Goal: Task Accomplishment & Management: Use online tool/utility

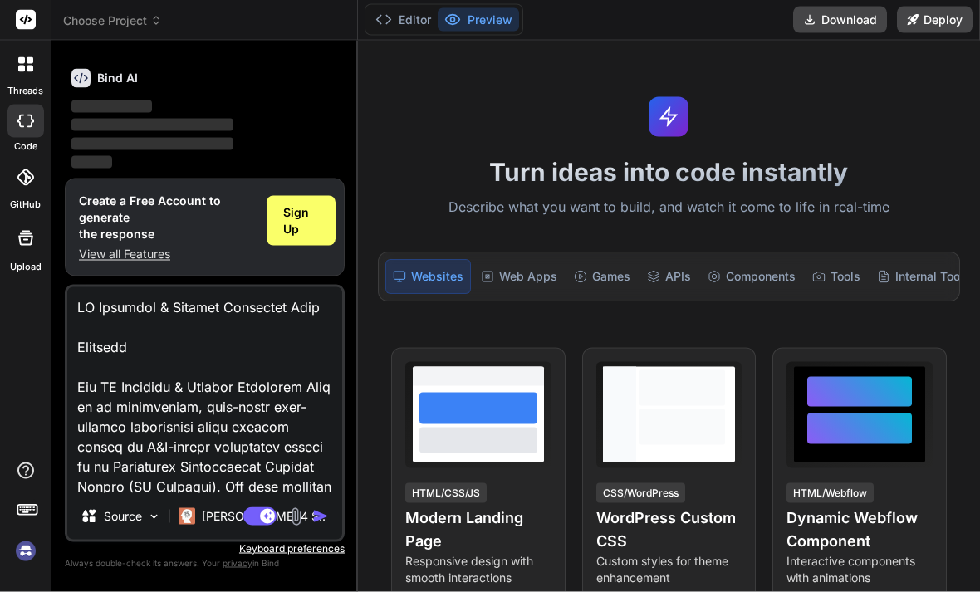
scroll to position [55, 0]
click at [144, 438] on textarea at bounding box center [204, 390] width 275 height 206
click at [61, 338] on div "Bind AI Web Search Created with Pixso. Code Generator You hello Bind AI ‌ ‌ ‌ ‌…" at bounding box center [204, 316] width 306 height 550
click at [277, 198] on div "Sign Up" at bounding box center [299, 223] width 66 height 50
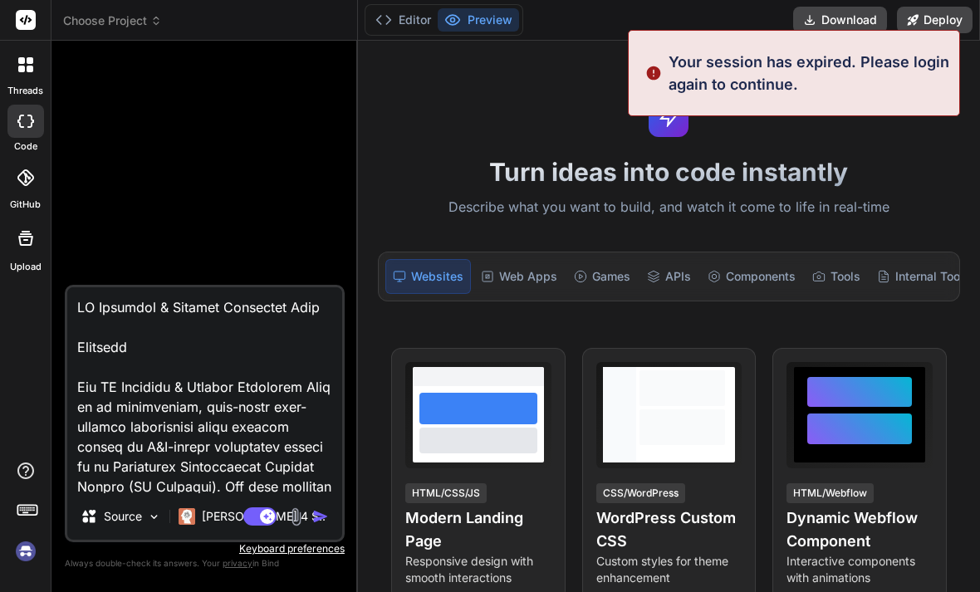
scroll to position [0, 0]
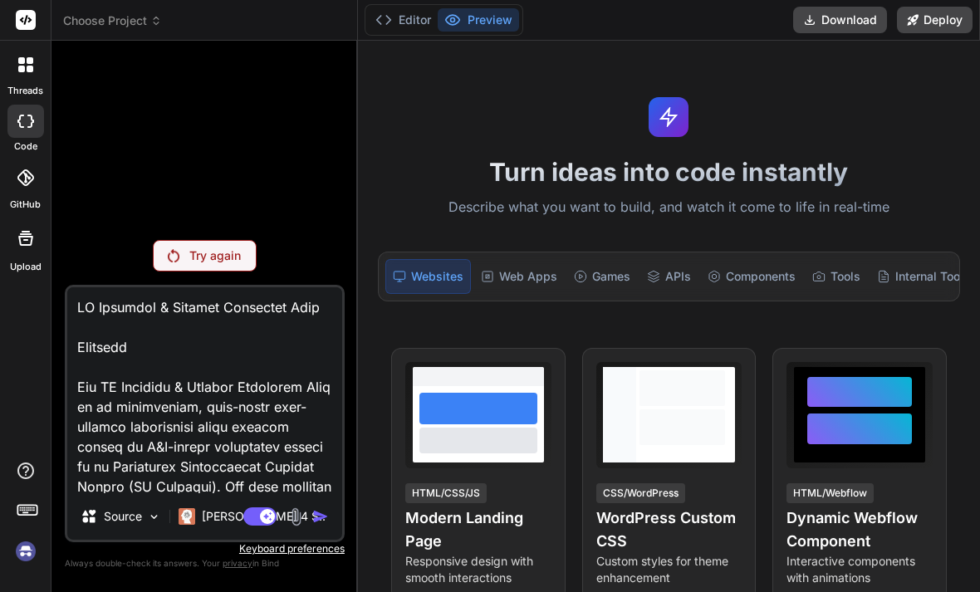
click at [33, 41] on div "threads" at bounding box center [25, 69] width 51 height 57
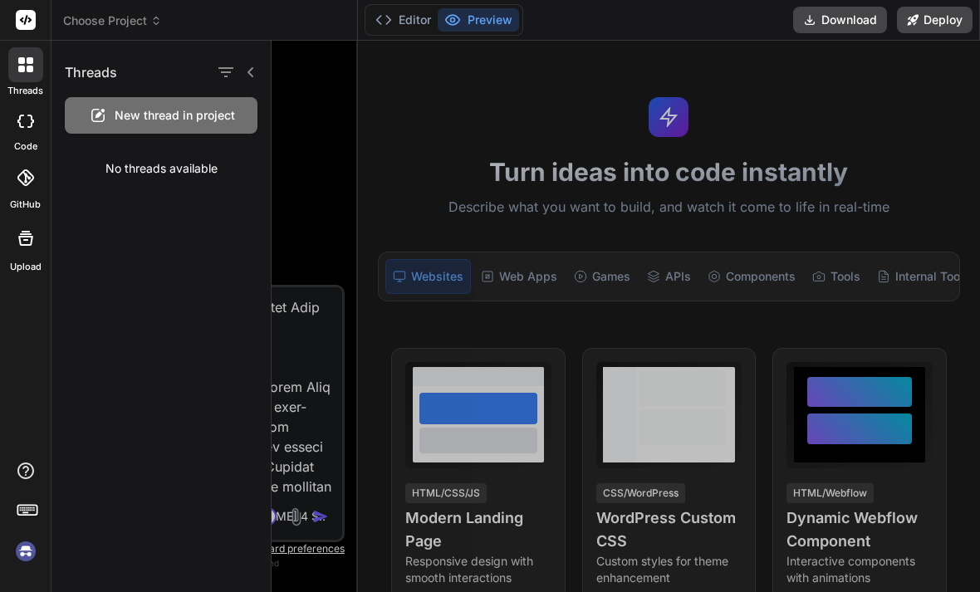
click at [3, 98] on div "code" at bounding box center [25, 126] width 51 height 56
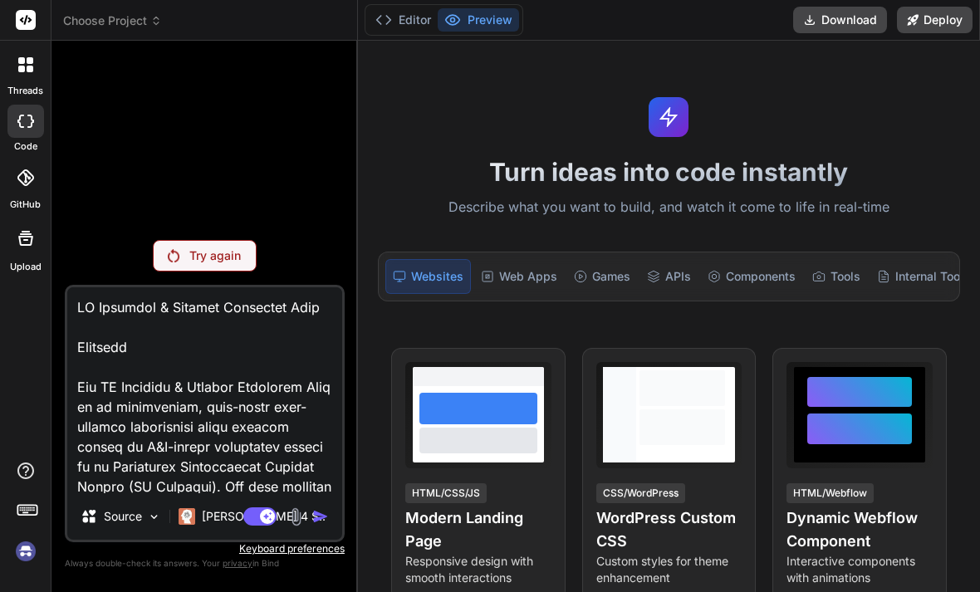
click at [12, 124] on div at bounding box center [25, 121] width 37 height 33
click at [217, 264] on p "Try again" at bounding box center [214, 255] width 51 height 17
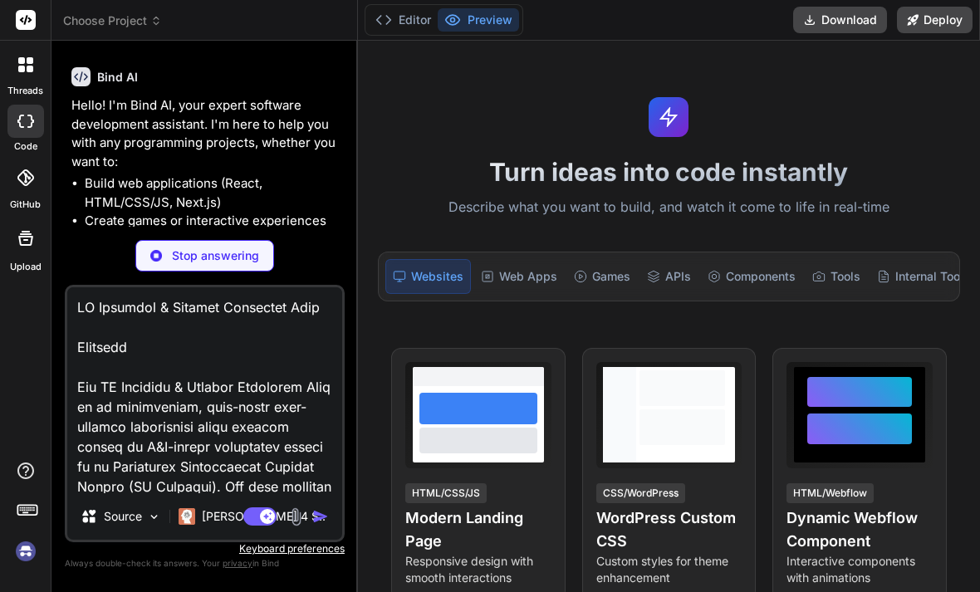
type textarea "x"
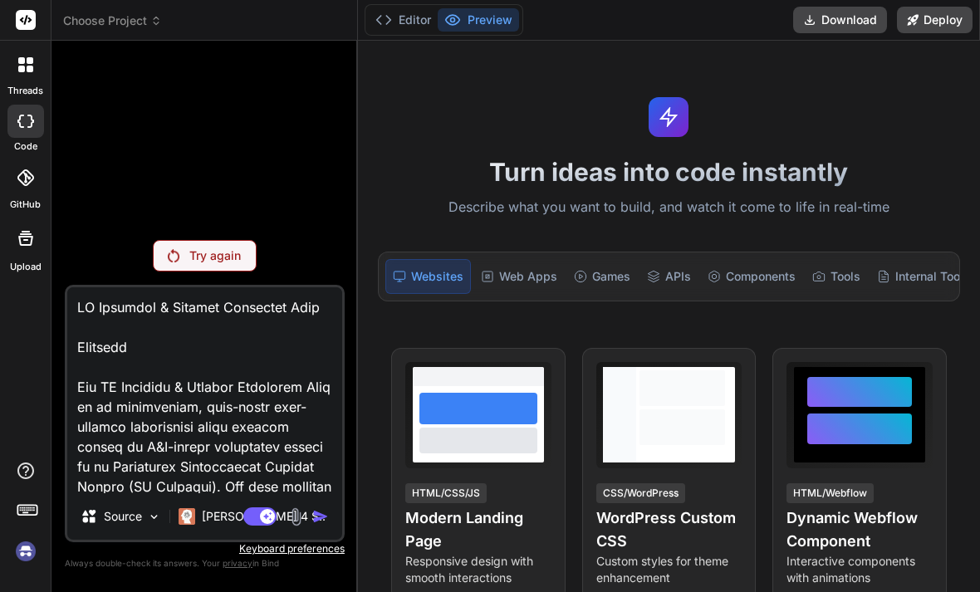
scroll to position [54, 0]
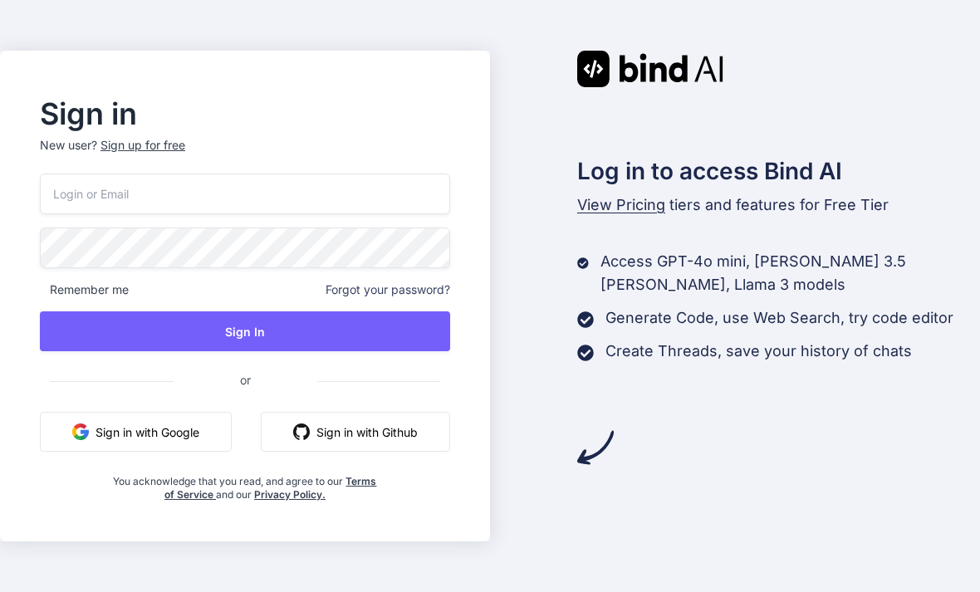
click at [187, 214] on input "email" at bounding box center [245, 194] width 410 height 41
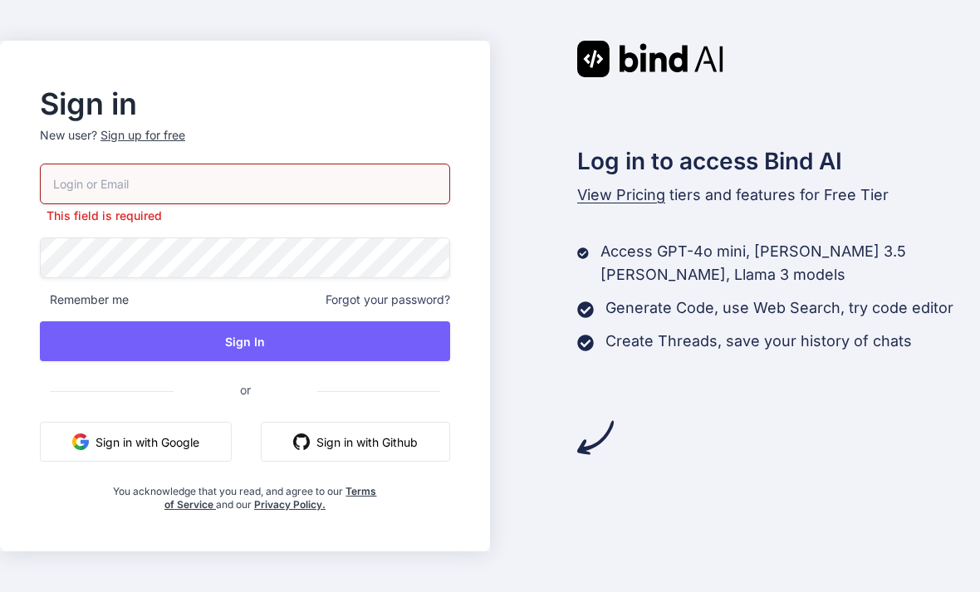
click at [153, 455] on div "This field is required Remember me Forgot your password? Sign In or Sign in wit…" at bounding box center [245, 338] width 410 height 348
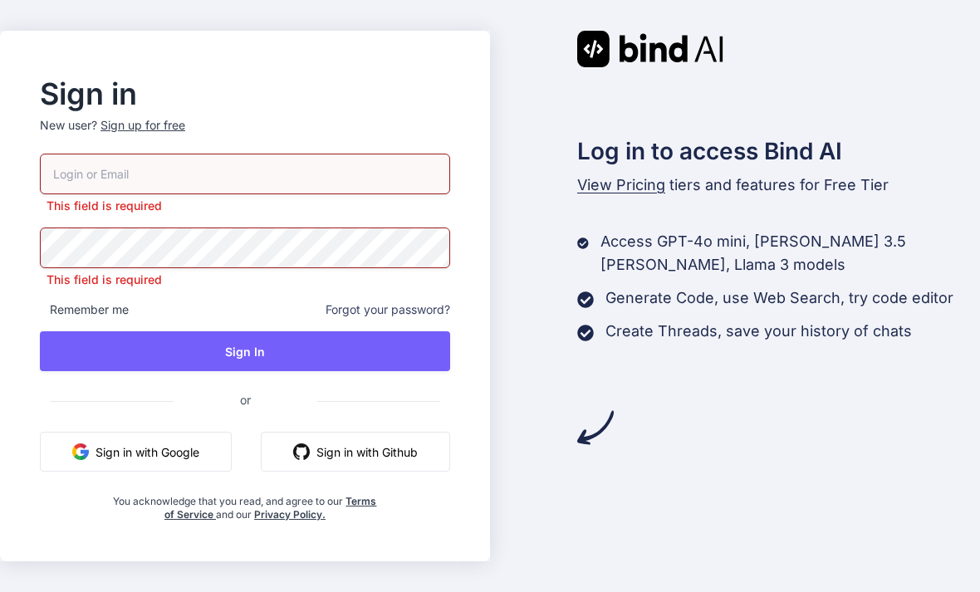
click at [151, 472] on button "Sign in with Google" at bounding box center [136, 452] width 192 height 40
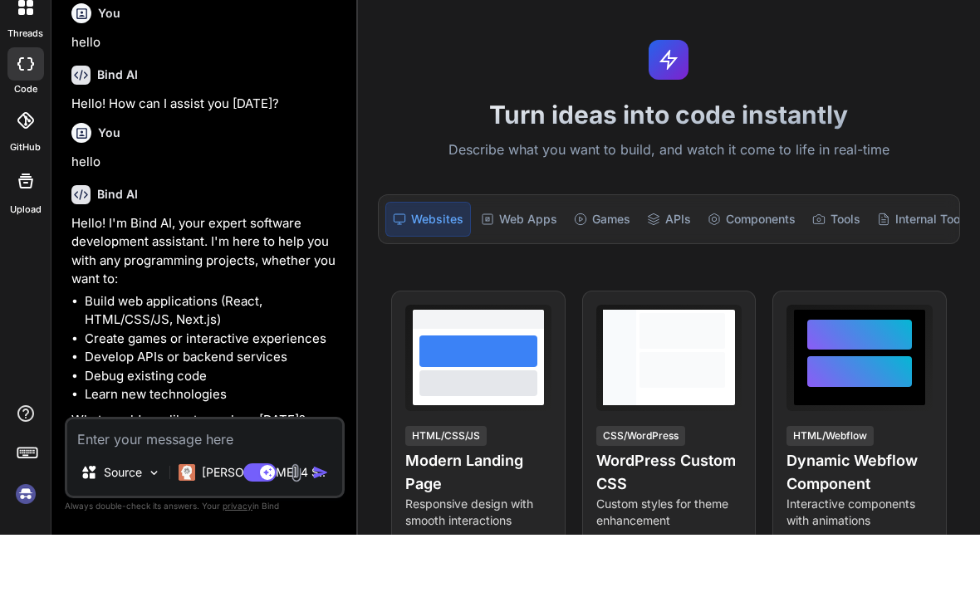
click at [39, 537] on img at bounding box center [26, 551] width 28 height 28
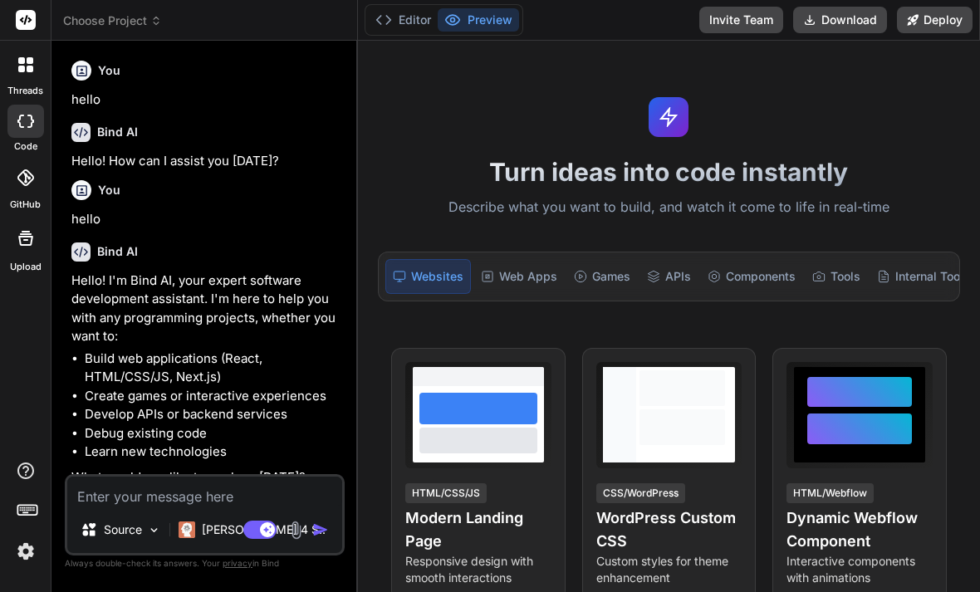
click at [29, 506] on icon at bounding box center [27, 508] width 23 height 23
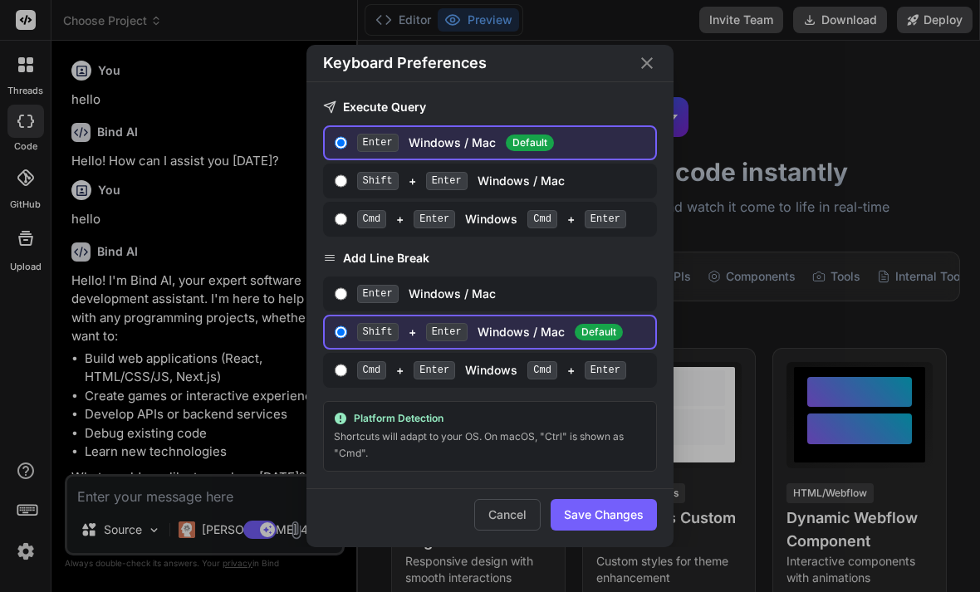
click at [75, 206] on div "Keyboard Preferences Execute Query Enter Windows / Mac Default Shift + Enter Wi…" at bounding box center [490, 296] width 980 height 592
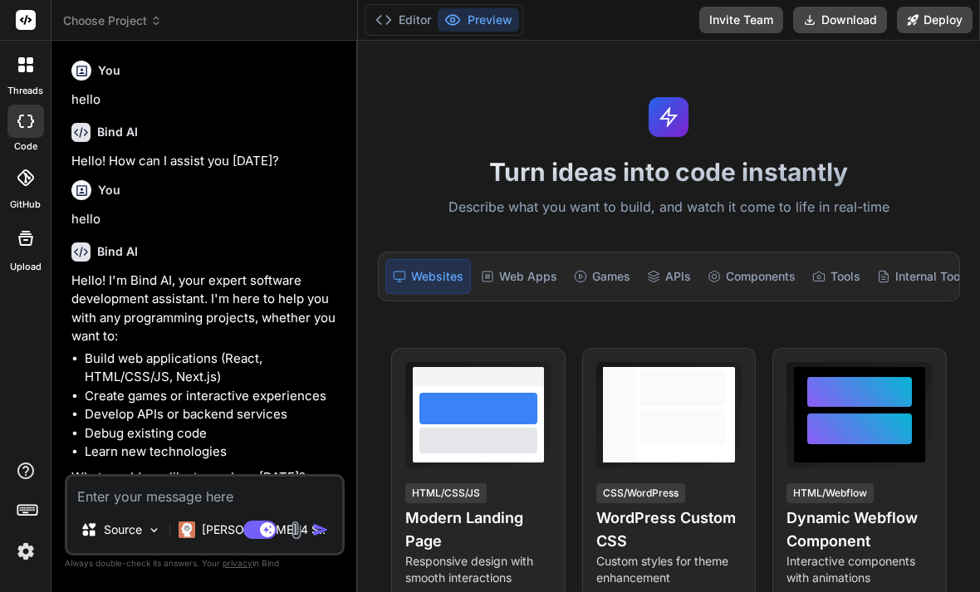
click at [17, 520] on div at bounding box center [25, 513] width 51 height 105
click at [119, 20] on span "Choose Project" at bounding box center [112, 20] width 99 height 17
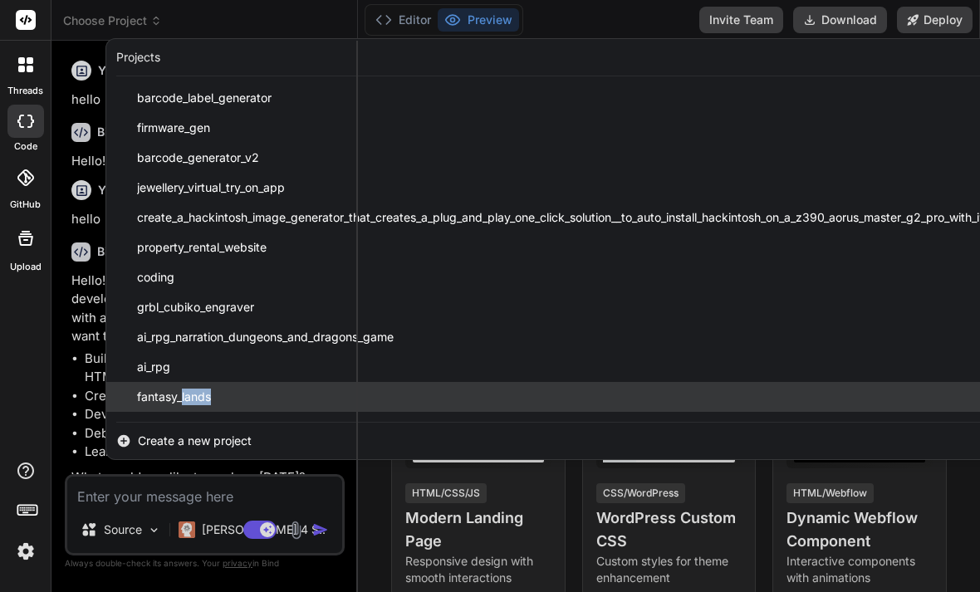
drag, startPoint x: 181, startPoint y: 400, endPoint x: 437, endPoint y: 406, distance: 255.8
click at [437, 406] on div "fantasy_lands" at bounding box center [578, 397] width 945 height 30
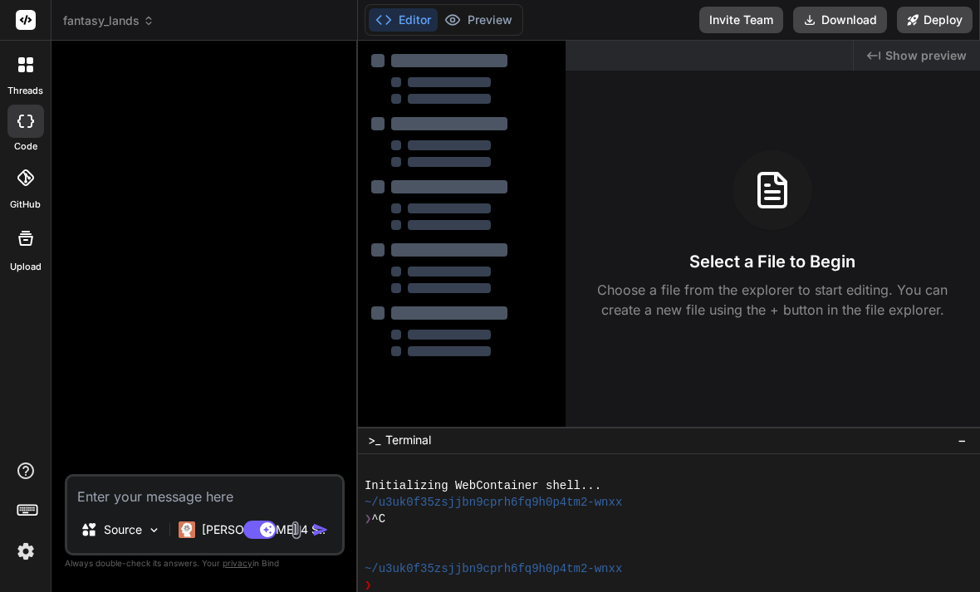
drag, startPoint x: 248, startPoint y: 370, endPoint x: 253, endPoint y: 361, distance: 10.4
click at [250, 369] on div at bounding box center [206, 264] width 276 height 420
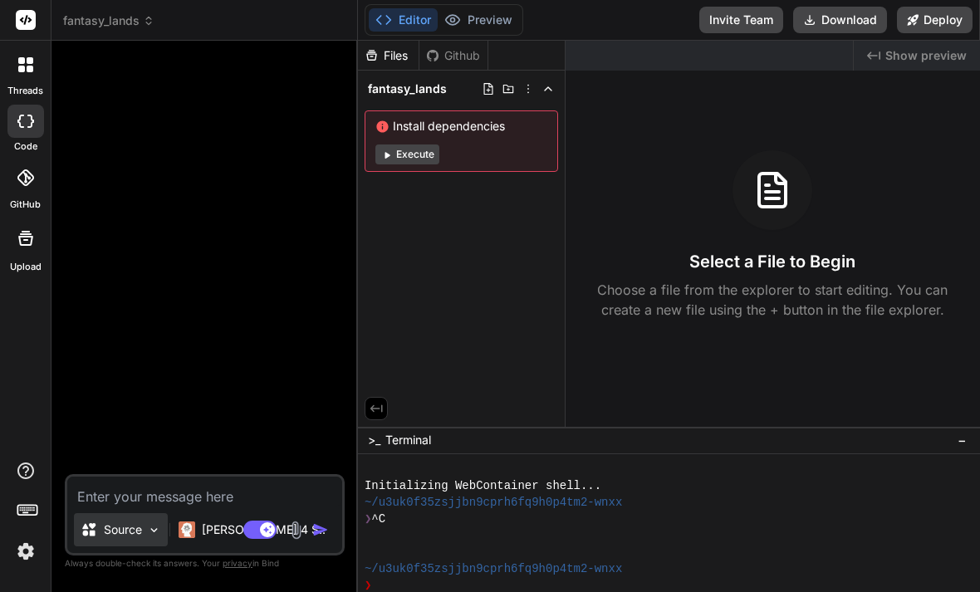
click at [131, 538] on p "Source" at bounding box center [123, 529] width 38 height 17
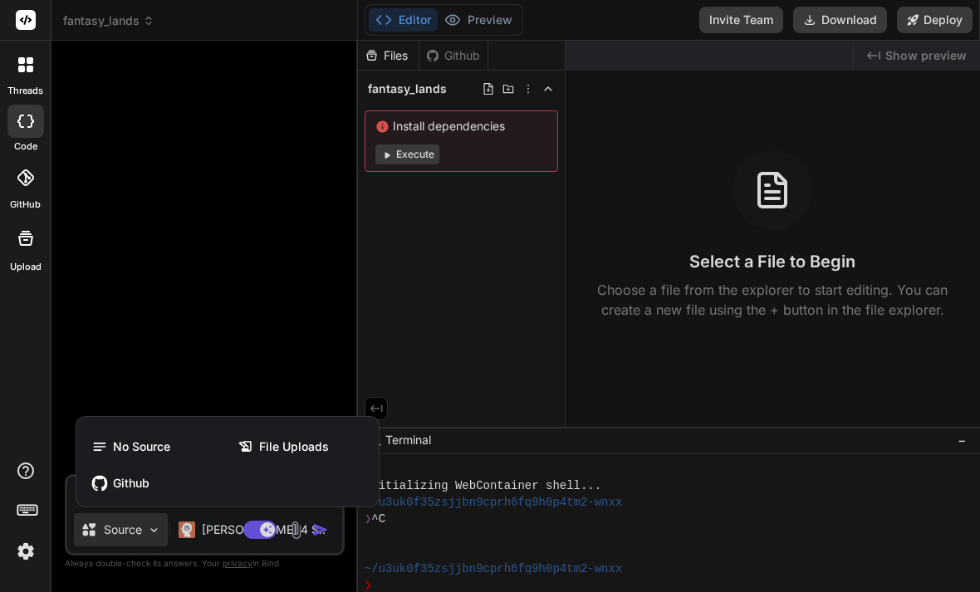
click at [135, 492] on span "Github" at bounding box center [131, 483] width 37 height 17
type textarea "x"
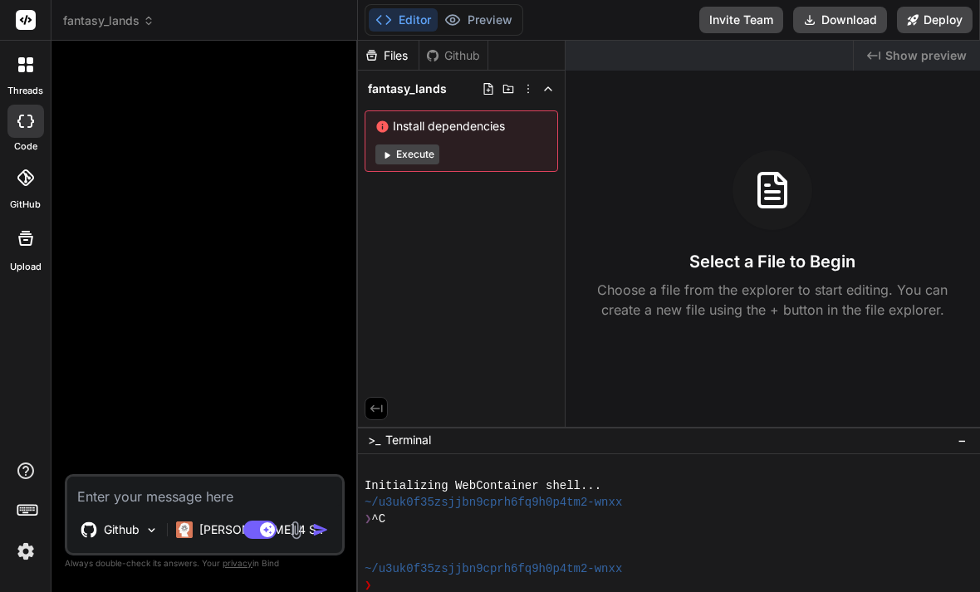
click at [42, 198] on div "GitHub" at bounding box center [25, 182] width 51 height 59
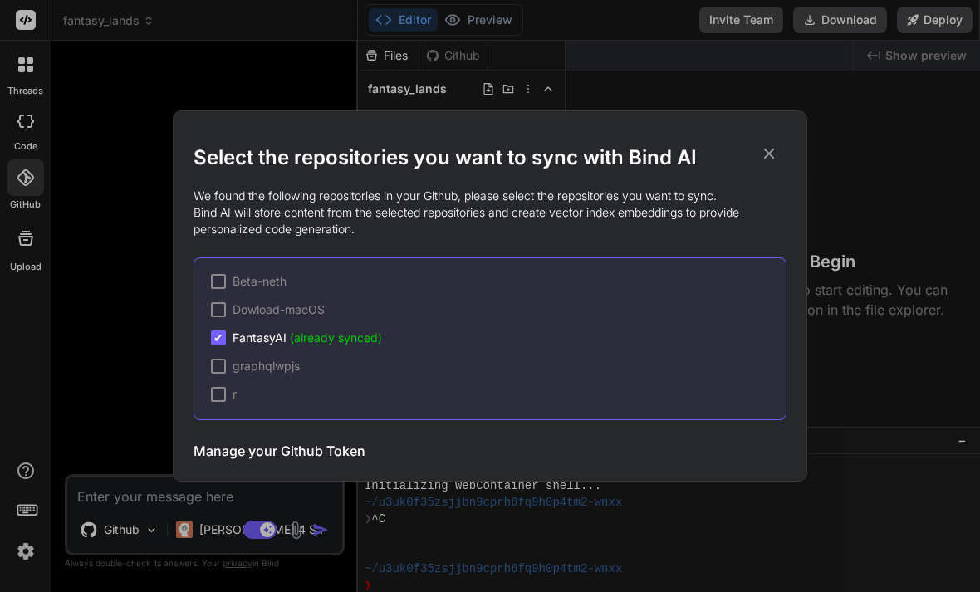
click at [130, 350] on div "Select the repositories you want to sync with Bind AI We found the following re…" at bounding box center [490, 296] width 980 height 592
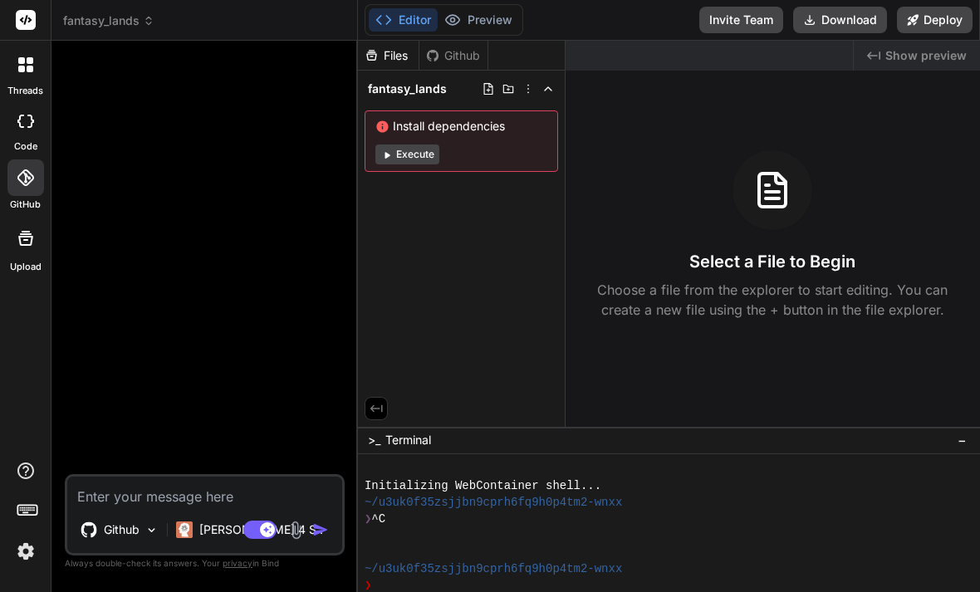
click at [153, 549] on html "threads code GitHub Upload fantasy_lands Created with Pixso. Bind AI Web Search…" at bounding box center [490, 296] width 980 height 592
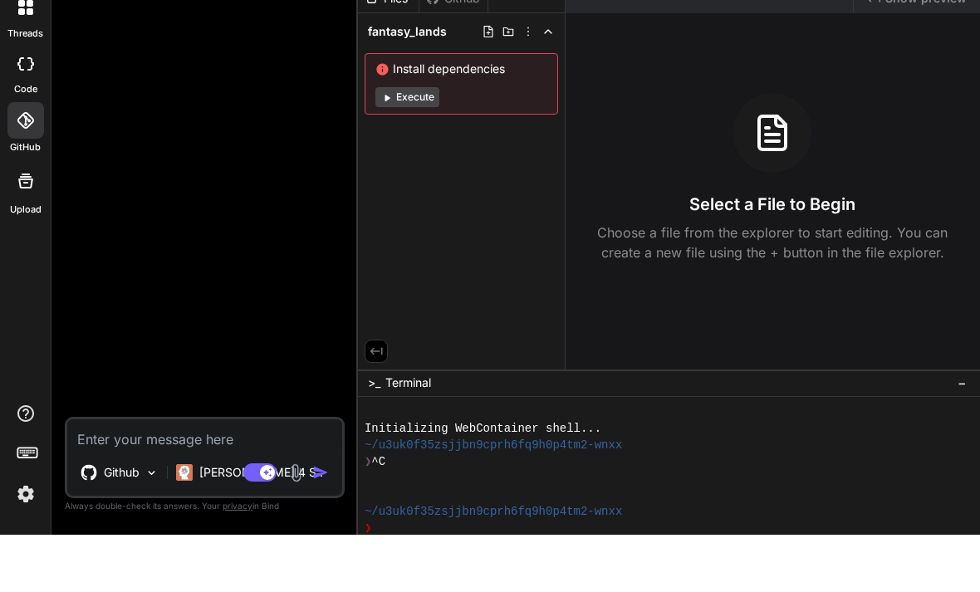
type textarea "S"
type textarea "x"
type textarea "D"
type textarea "x"
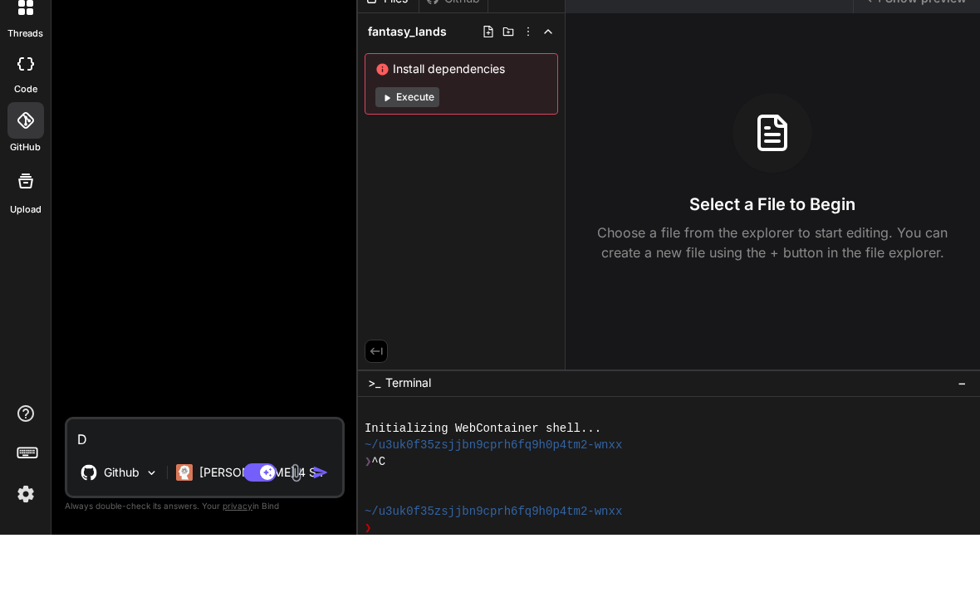
type textarea "Do"
type textarea "x"
type textarea "Doe"
type textarea "x"
type textarea "Do"
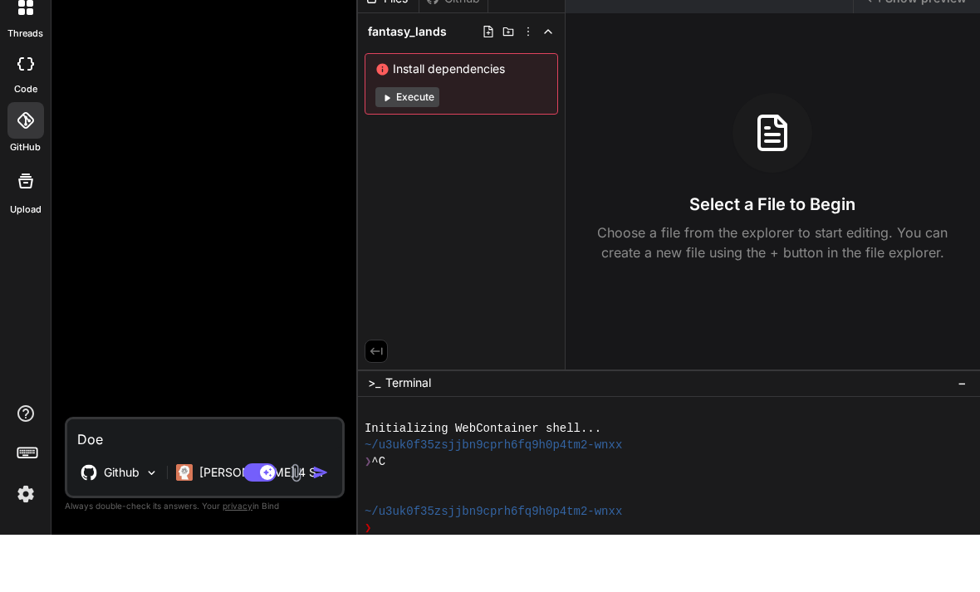
type textarea "x"
type textarea "D"
type textarea "x"
type textarea "De"
type textarea "x"
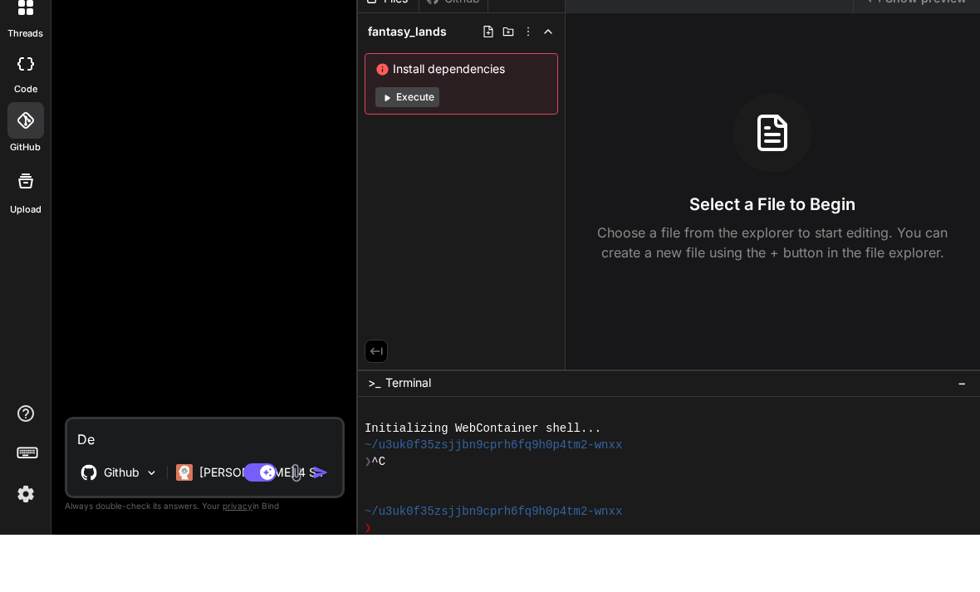
type textarea "[DEMOGRAPHIC_DATA]"
type textarea "x"
type textarea "Deok"
type textarea "x"
type textarea "[PERSON_NAME]"
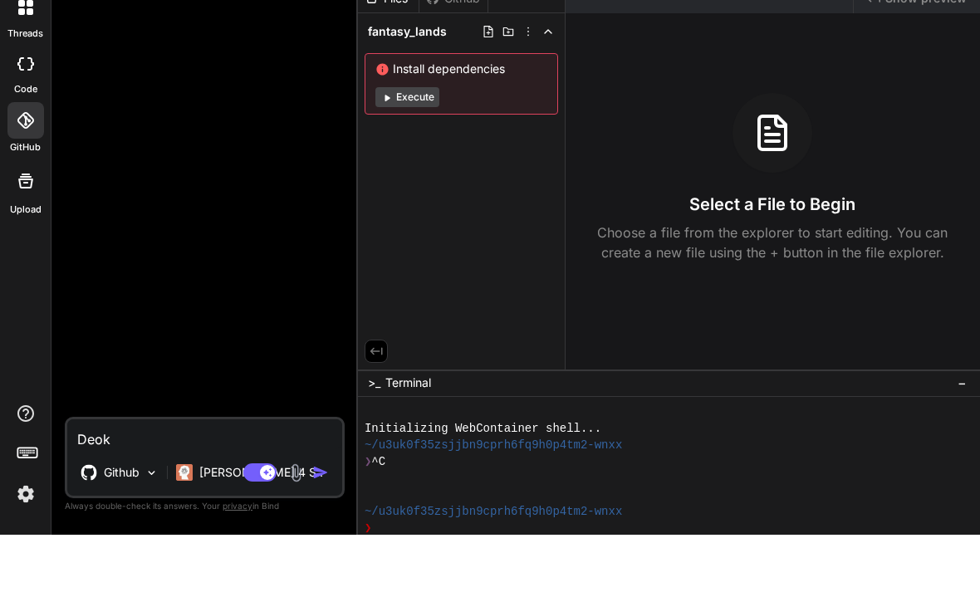
type textarea "x"
type textarea "Deokit"
type textarea "x"
type textarea "Deokity"
type textarea "x"
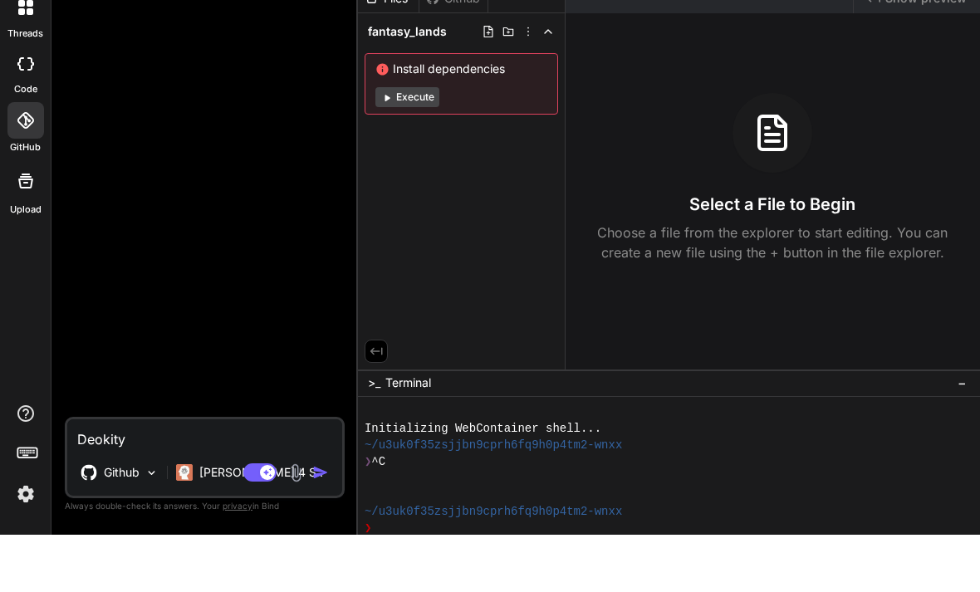
type textarea "Deokit"
type textarea "x"
type textarea "[PERSON_NAME]"
type textarea "x"
type textarea "Deok"
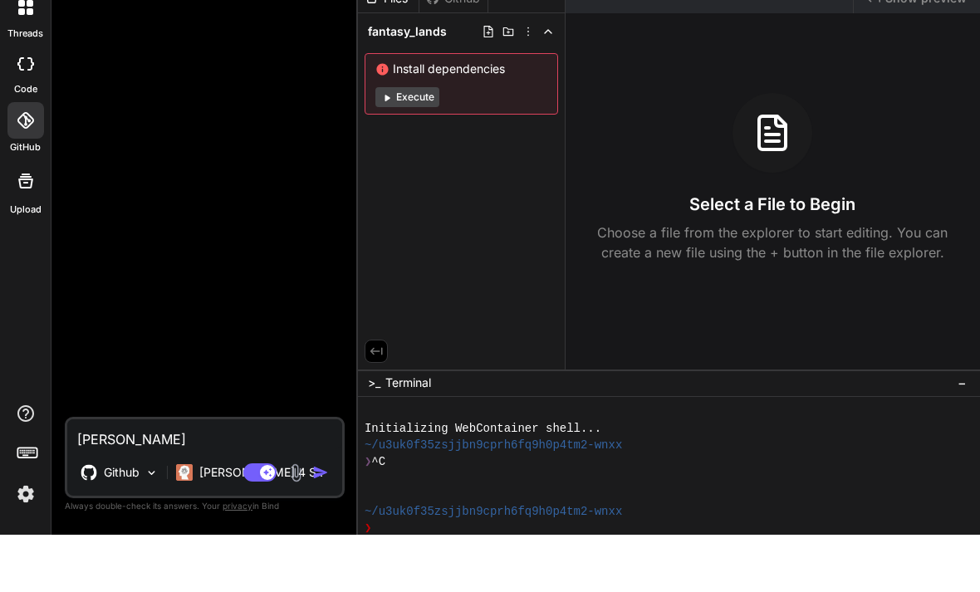
type textarea "x"
type textarea "[DEMOGRAPHIC_DATA]"
type textarea "x"
type textarea "De"
type textarea "x"
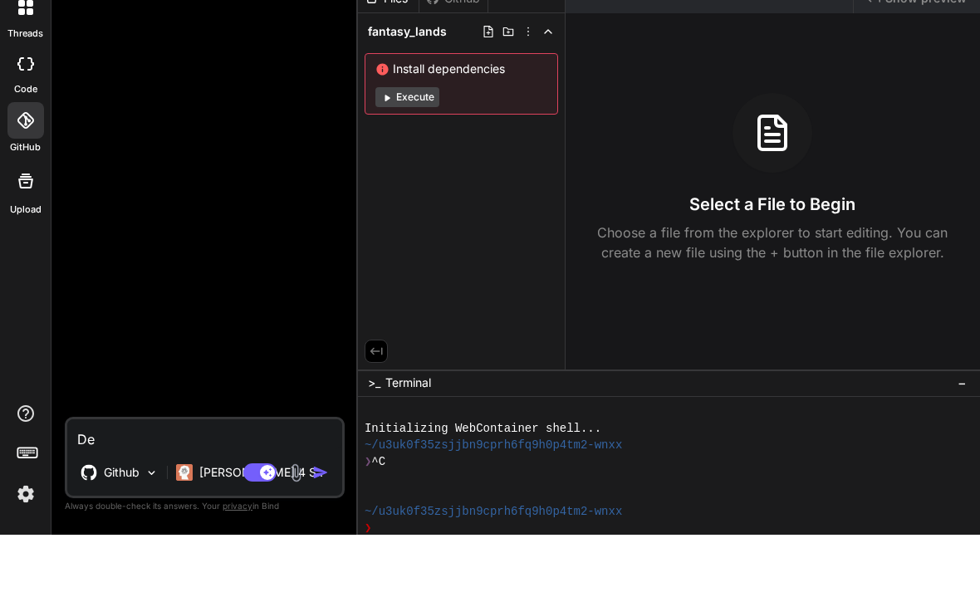
type textarea "D"
type textarea "x"
type textarea "De"
type textarea "x"
type textarea "Dep"
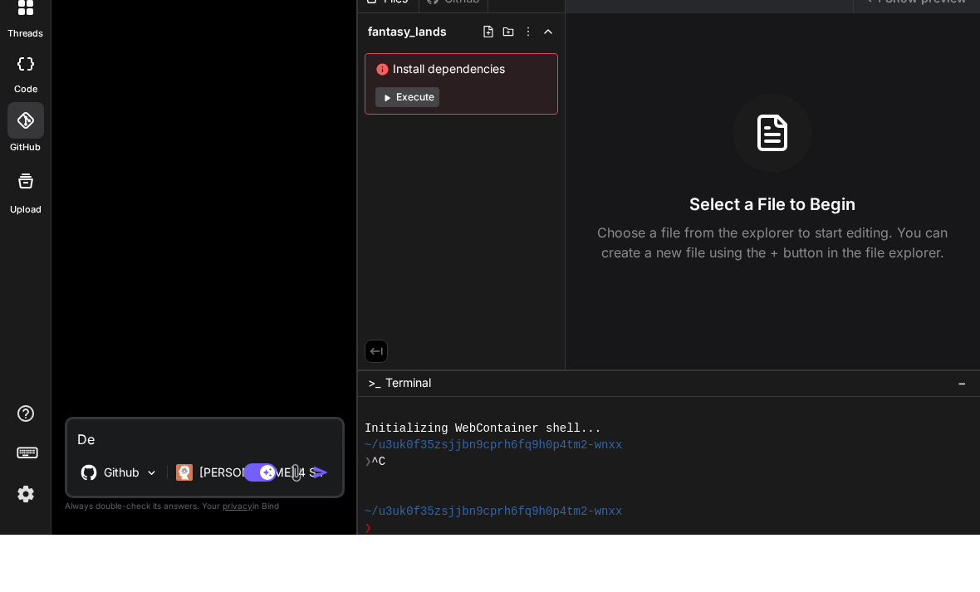
type textarea "x"
type textarea "Depl"
type textarea "x"
type textarea "Deplo"
type textarea "x"
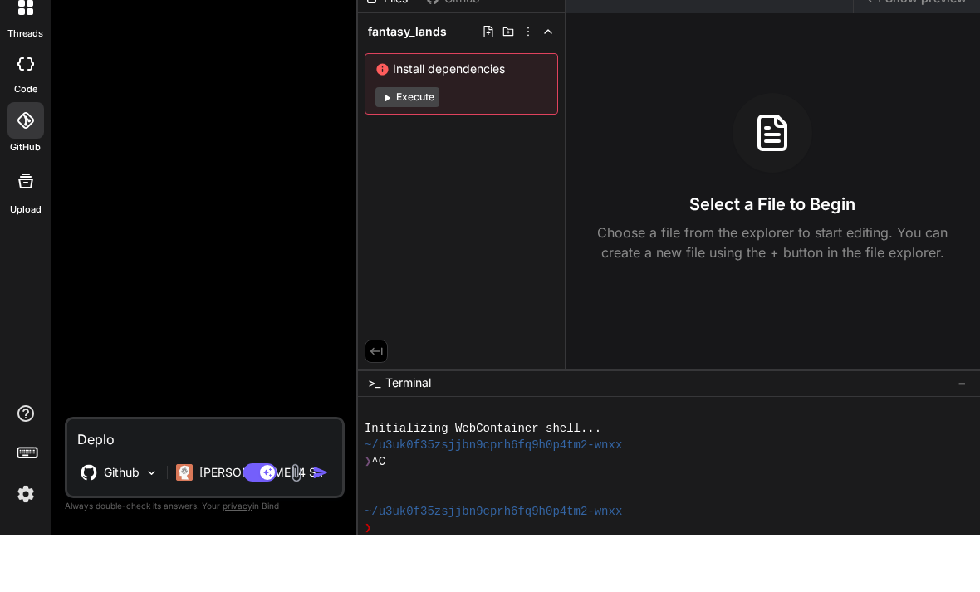
type textarea "Deplot"
type textarea "x"
type textarea "Deplot"
type textarea "x"
type textarea "Deplot"
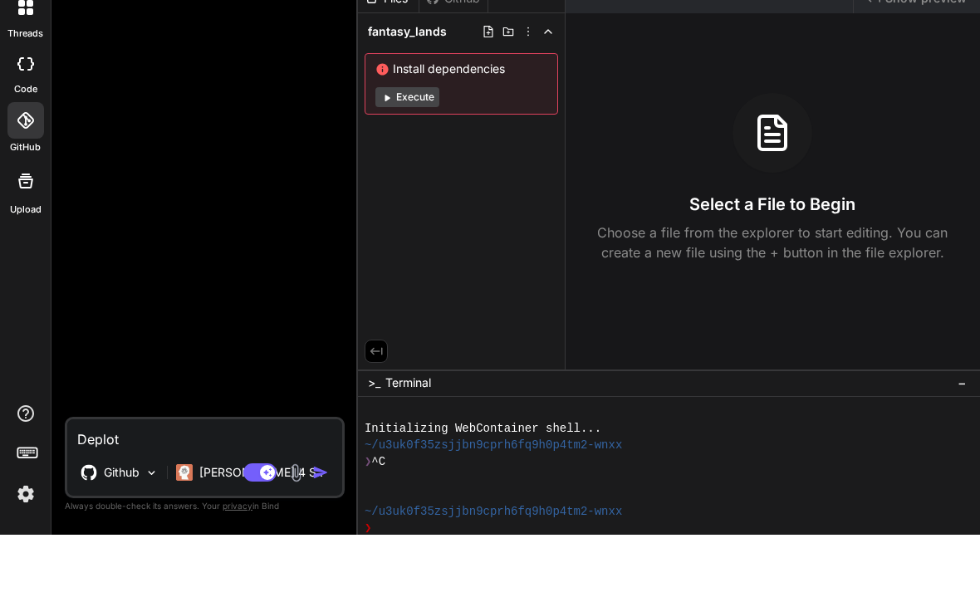
type textarea "x"
type textarea "Deplo"
type textarea "x"
type textarea "Deploy"
type textarea "x"
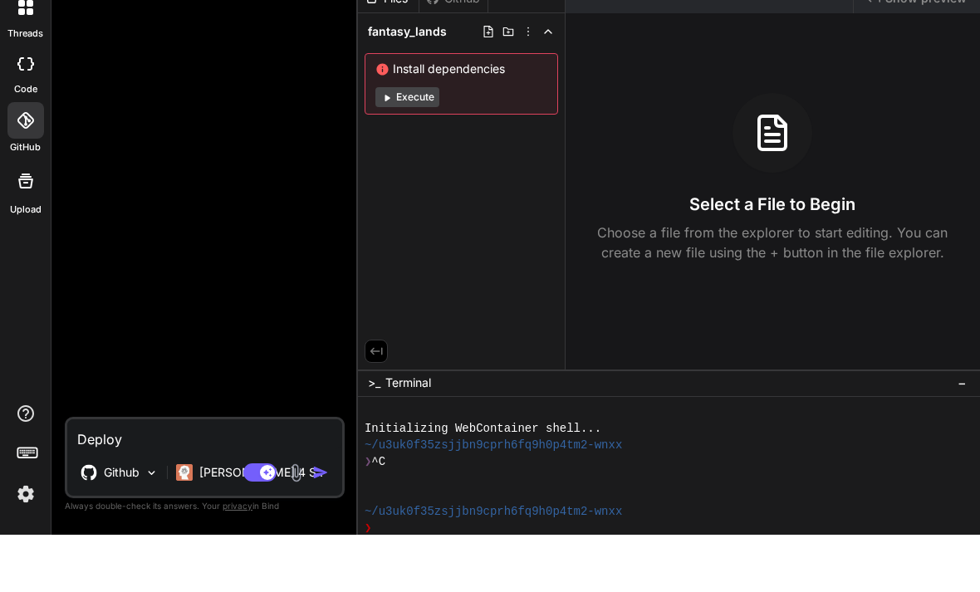
type textarea "Deploy"
type textarea "x"
type textarea "Deploy t"
type textarea "x"
type textarea "Deploy th"
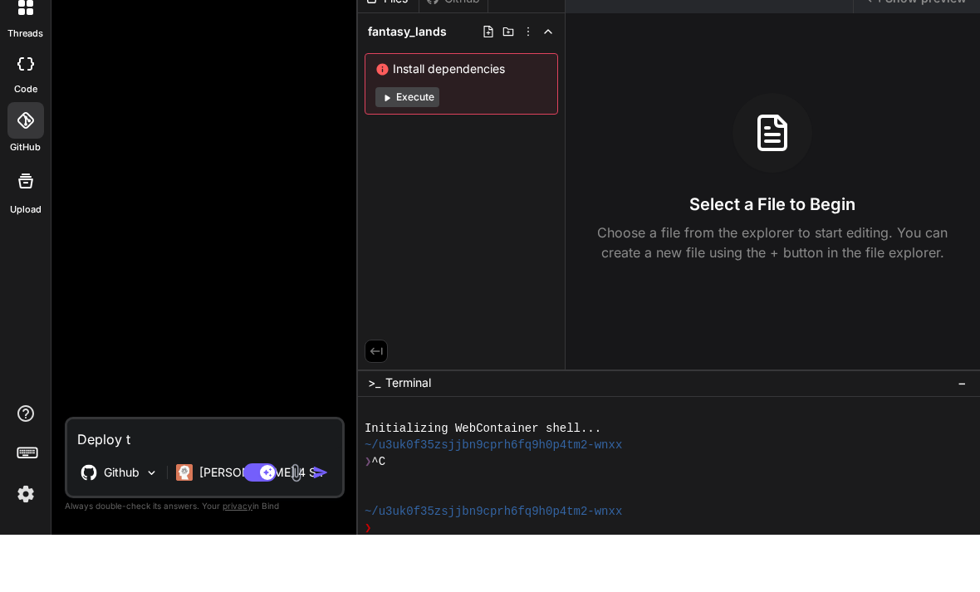
type textarea "x"
type textarea "Deploy the"
type textarea "x"
type textarea "Deploy the"
type textarea "x"
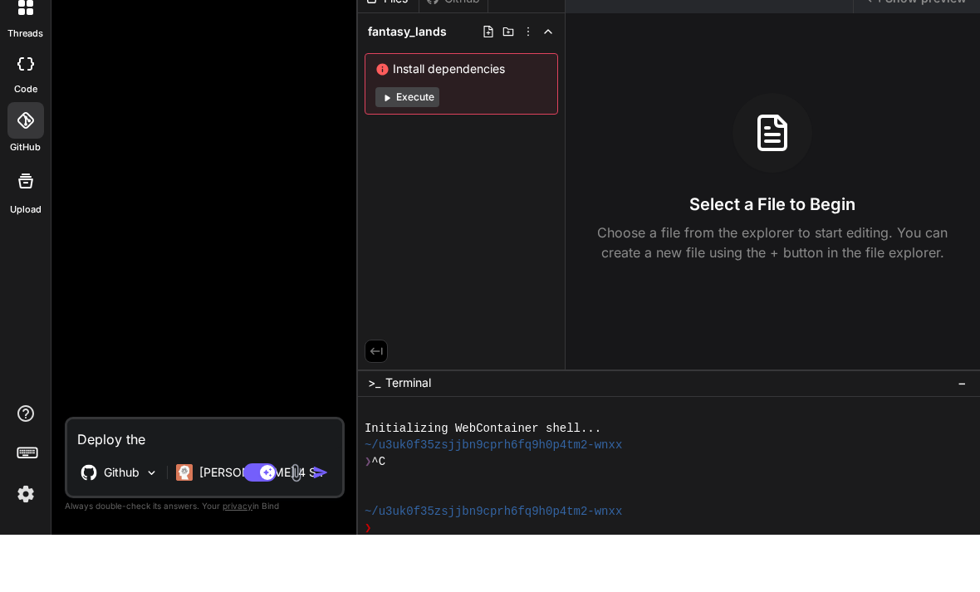
type textarea "Deploy the o"
type textarea "x"
type textarea "Deploy the op"
type textarea "x"
type textarea "Deploy the opr"
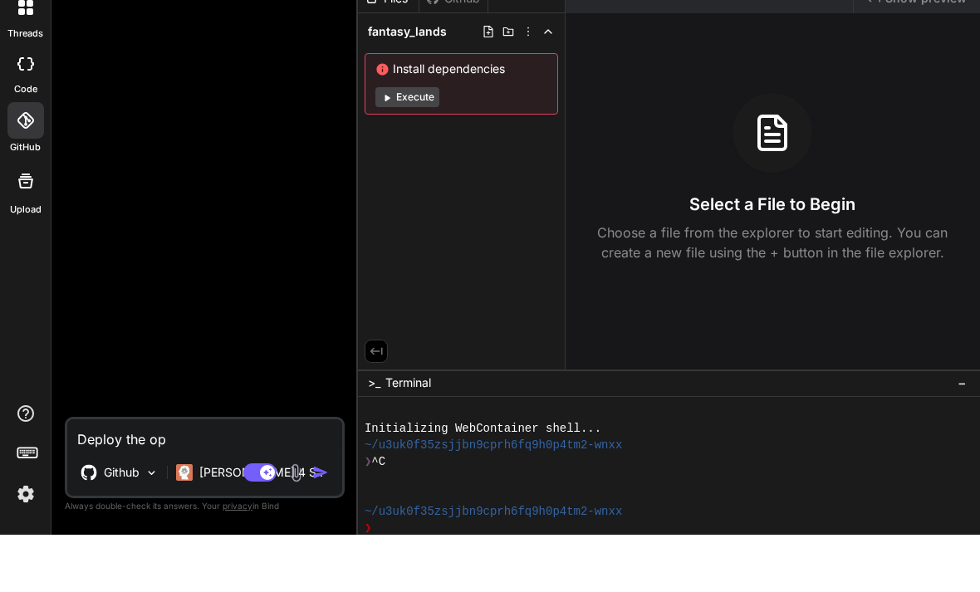
type textarea "x"
type textarea "Deploy the opri"
type textarea "x"
type textarea "Deploy the oprio"
type textarea "x"
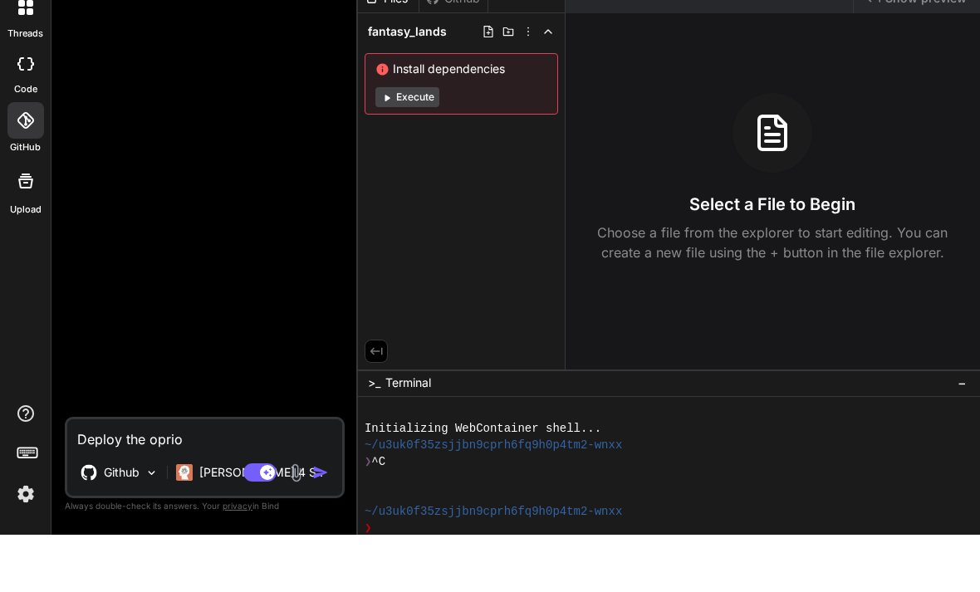
type textarea "Deploy the oprioh"
type textarea "x"
type textarea "Deploy the oprio"
type textarea "x"
type textarea "Deploy the opri"
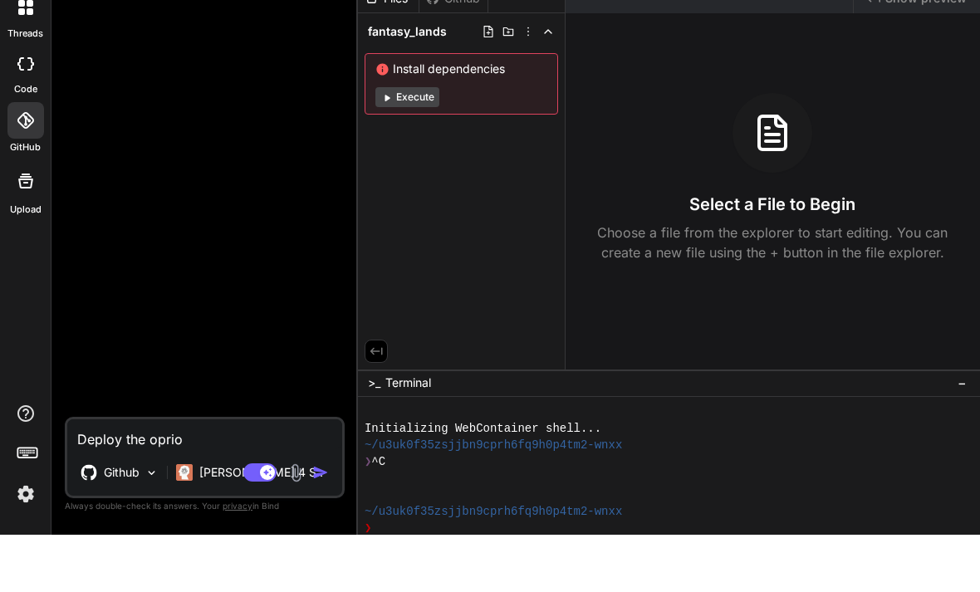
type textarea "x"
type textarea "Deploy the opr"
type textarea "x"
type textarea "Deploy the op"
type textarea "x"
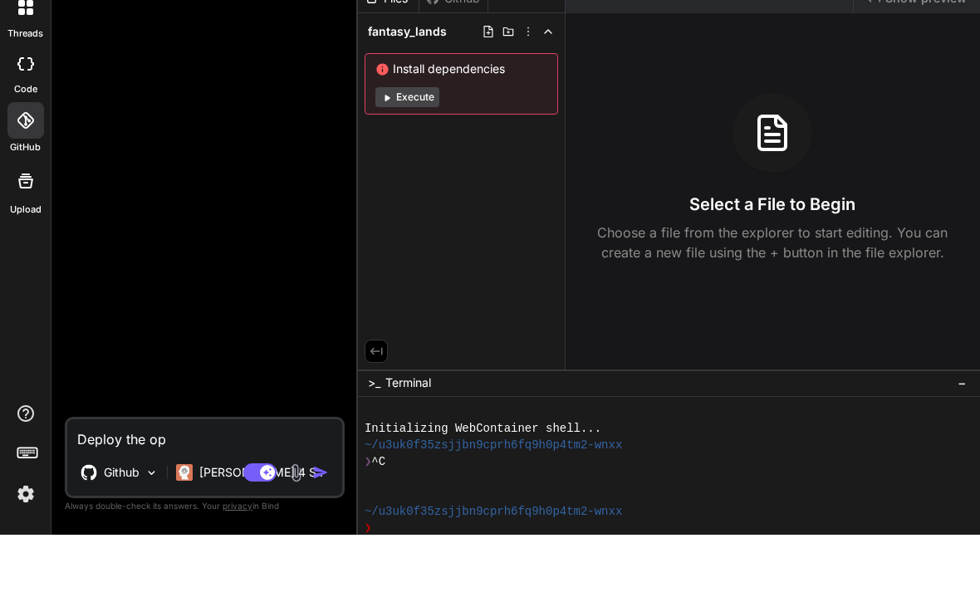
type textarea "Deploy the o"
type textarea "x"
type textarea "Deploy the"
type textarea "x"
type textarea "Deploy the p"
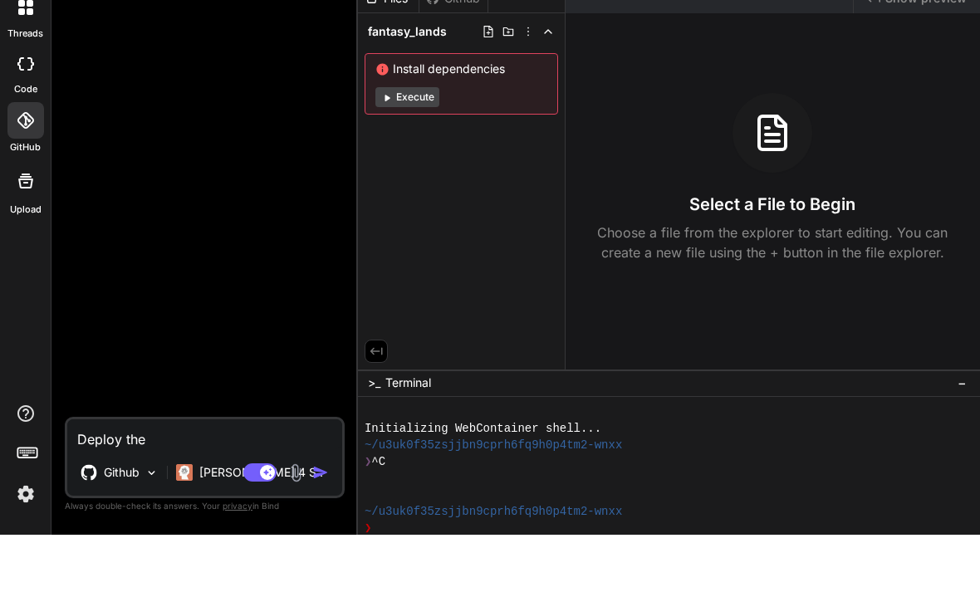
type textarea "x"
type textarea "Deploy the pr"
type textarea "x"
type textarea "Deploy the p"
type textarea "x"
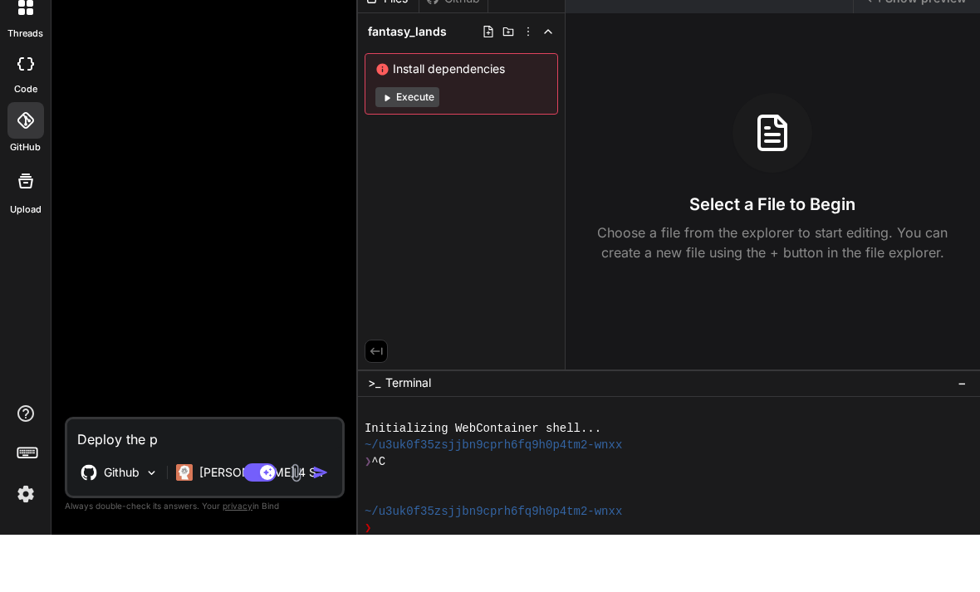
type textarea "Deploy the pr"
type textarea "x"
type textarea "Deploy the pro"
type textarea "x"
type textarea "Deploy the proh"
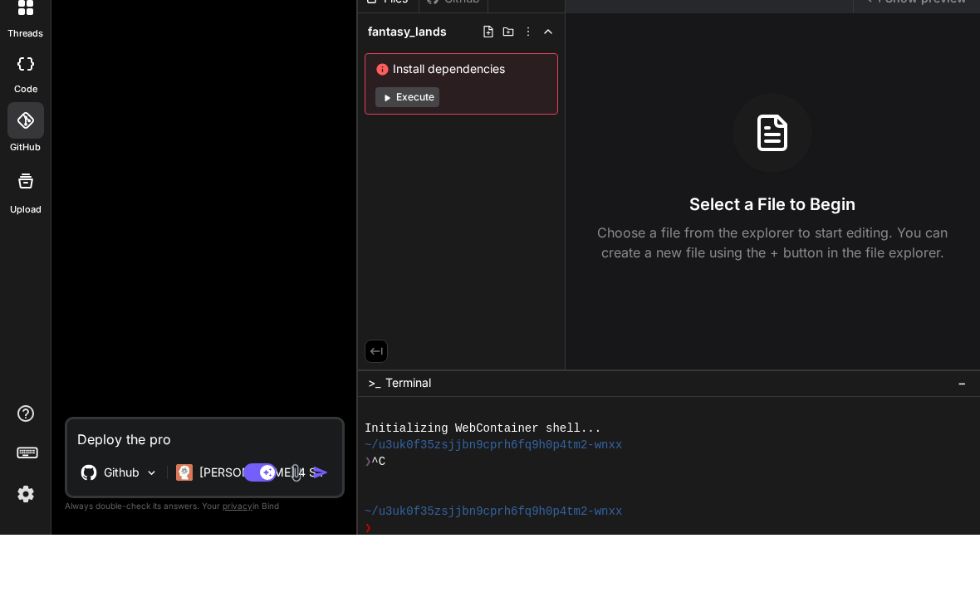
type textarea "x"
type textarea "Deploy the prohe"
type textarea "x"
type textarea "Deploy the prohec"
type textarea "x"
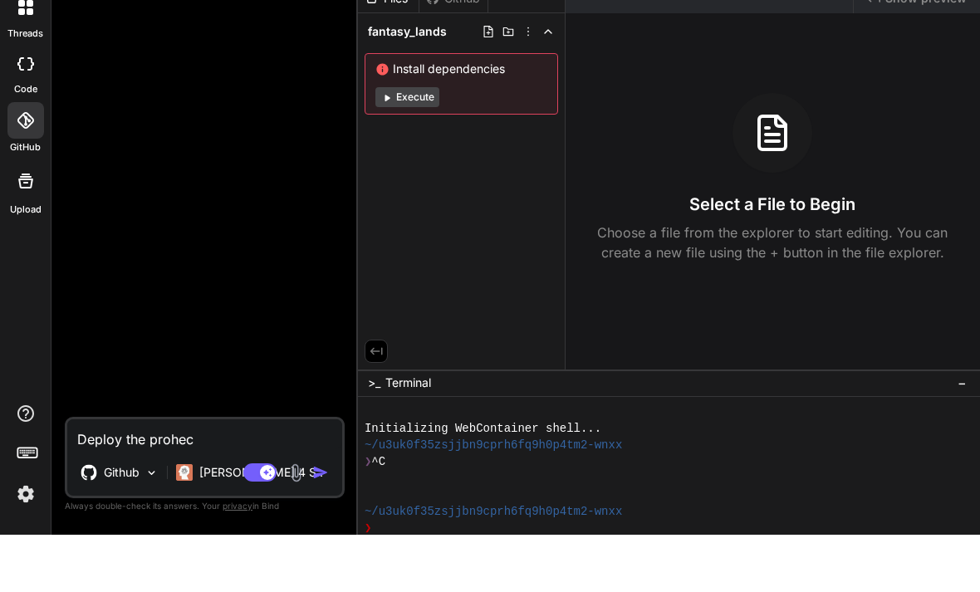
type textarea "Deploy the prohe"
type textarea "x"
type textarea "Deploy the proh"
type textarea "x"
type textarea "Deploy the pro"
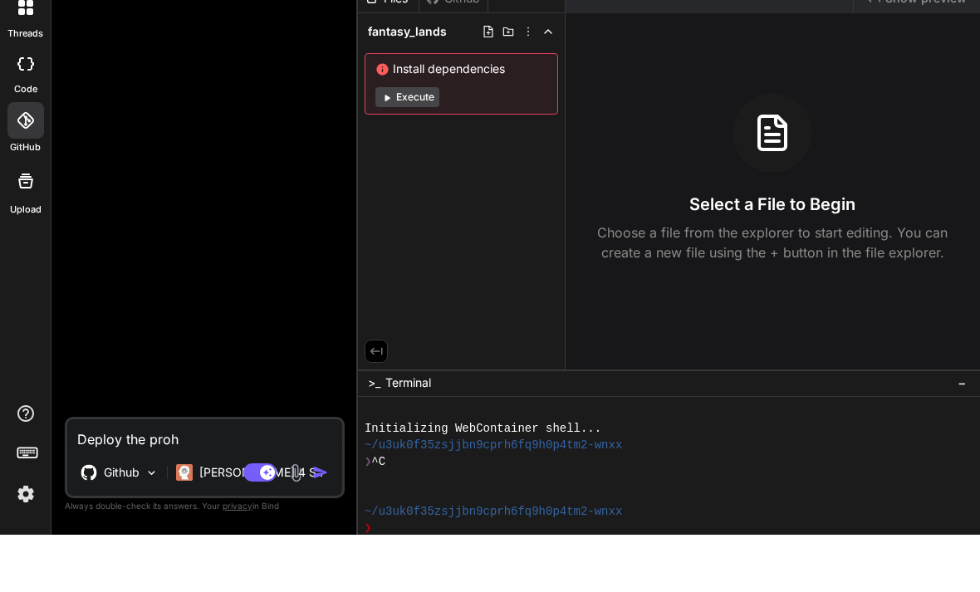
type textarea "x"
type textarea "Deploy the proh"
type textarea "x"
type textarea "Deploy the prohe"
type textarea "x"
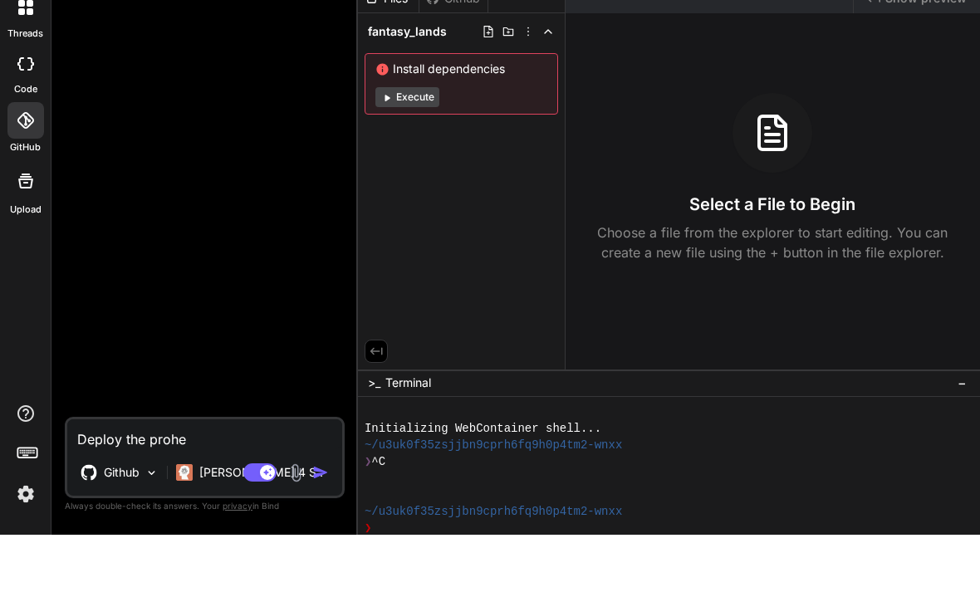
type textarea "Deploy the prohef"
type textarea "x"
type textarea "Deploy the prohe"
type textarea "x"
type textarea "Deploy the proh"
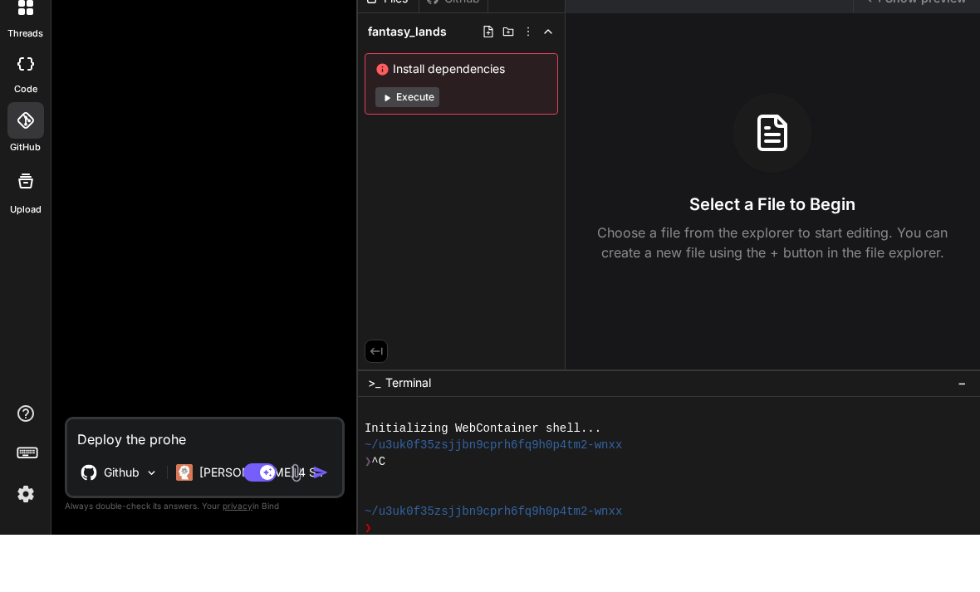
type textarea "x"
type textarea "Deploy the pro"
type textarea "x"
type textarea "Deploy the proj"
type textarea "x"
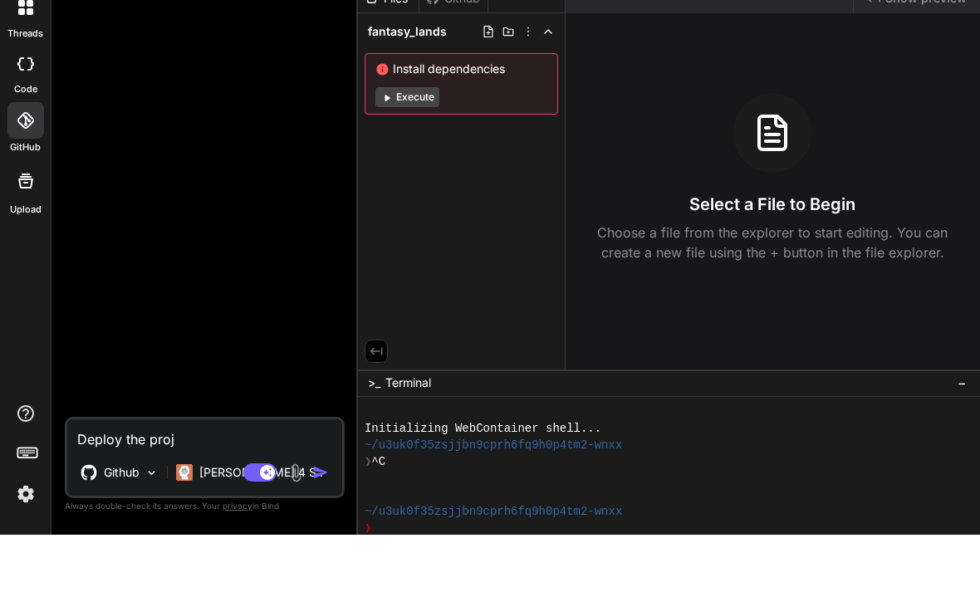
type textarea "Deploy the proje"
type textarea "x"
type textarea "Deploy the projec"
type textarea "x"
type textarea "Deploy the project"
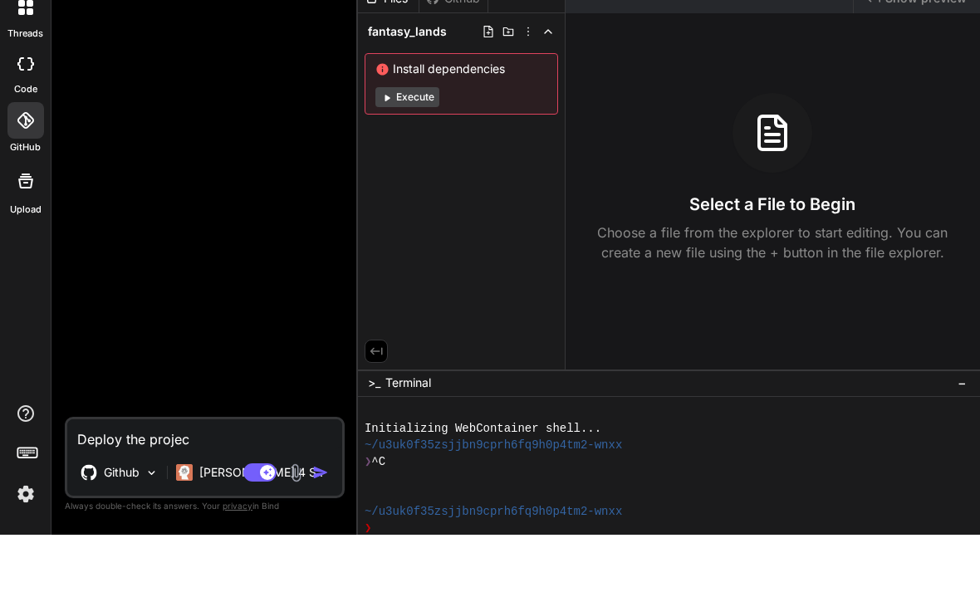
type textarea "x"
type textarea "Deploy the project"
type textarea "x"
type textarea "Deploy the project i"
type textarea "x"
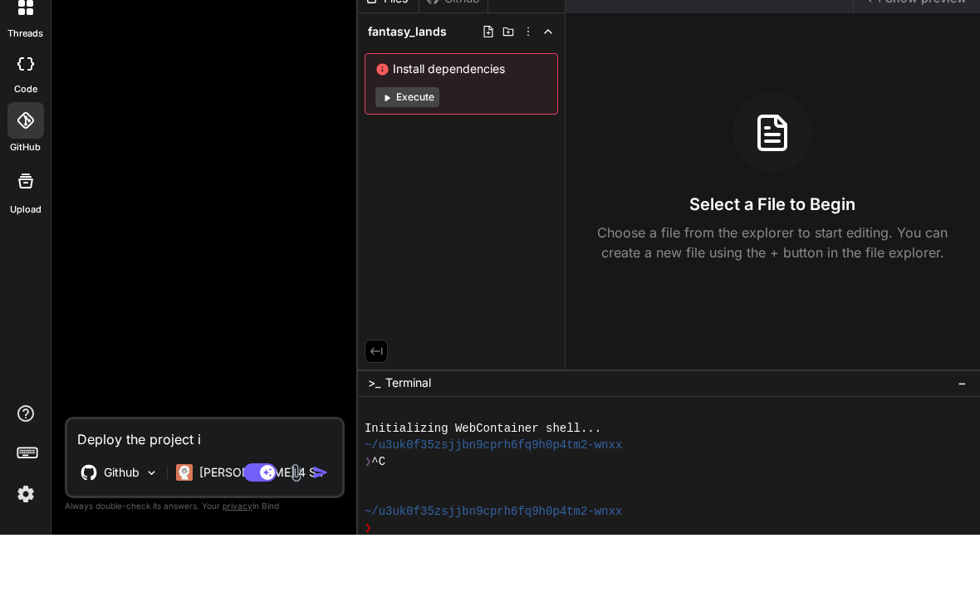
type textarea "Deploy the project i"
type textarea "x"
type textarea "Deploy the project i m"
type textarea "x"
type textarea "Deploy the project i mn"
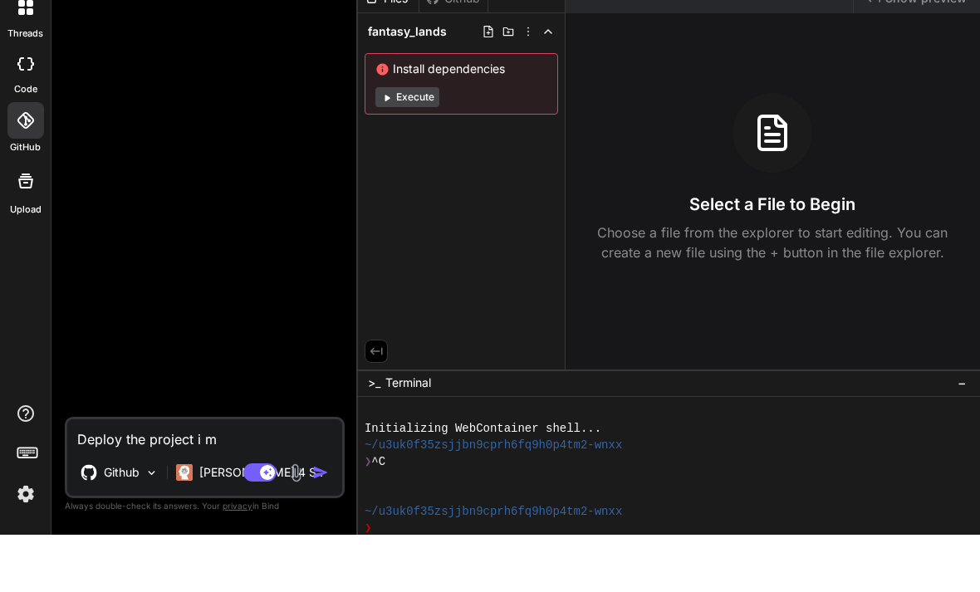
type textarea "x"
type textarea "Deploy the project i mna"
type textarea "x"
type textarea "Deploy the project i mnad"
type textarea "x"
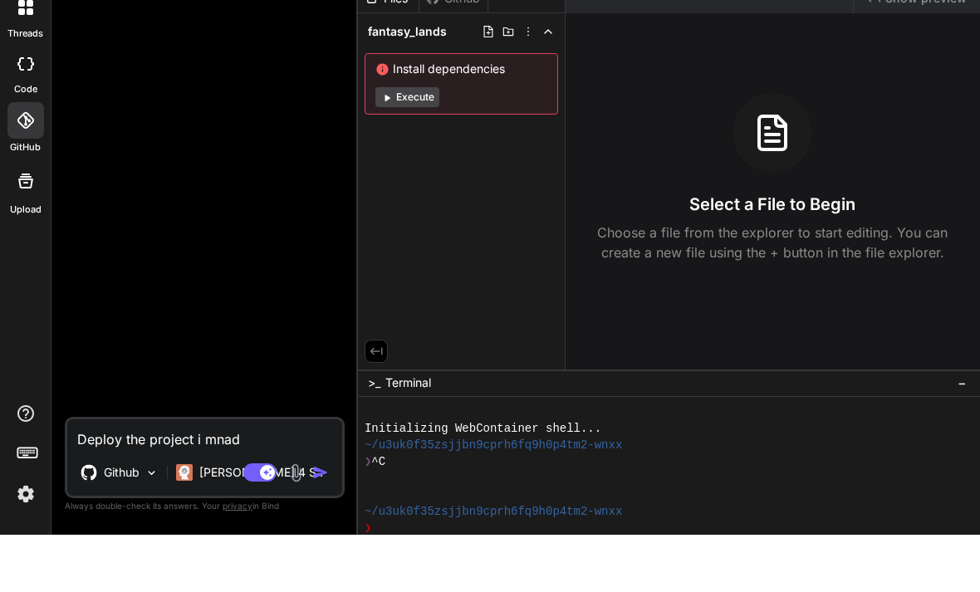
type textarea "Deploy the project i mnade"
type textarea "x"
type textarea "Deploy the project i mnade"
type textarea "x"
type textarea "Deploy the project i mnade"
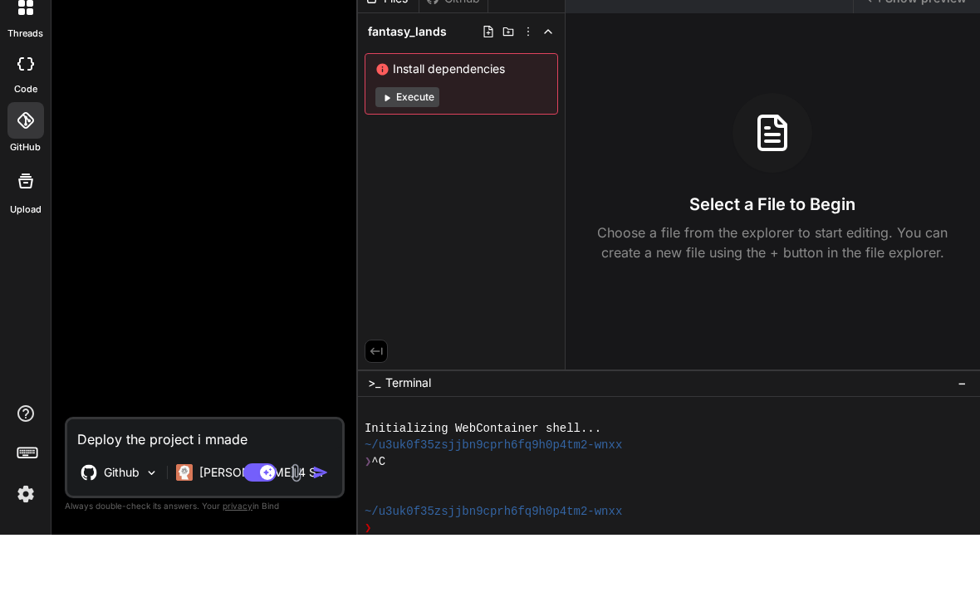
type textarea "x"
type textarea "Deploy the project i mnad"
type textarea "x"
type textarea "Deploy the project i mna"
type textarea "x"
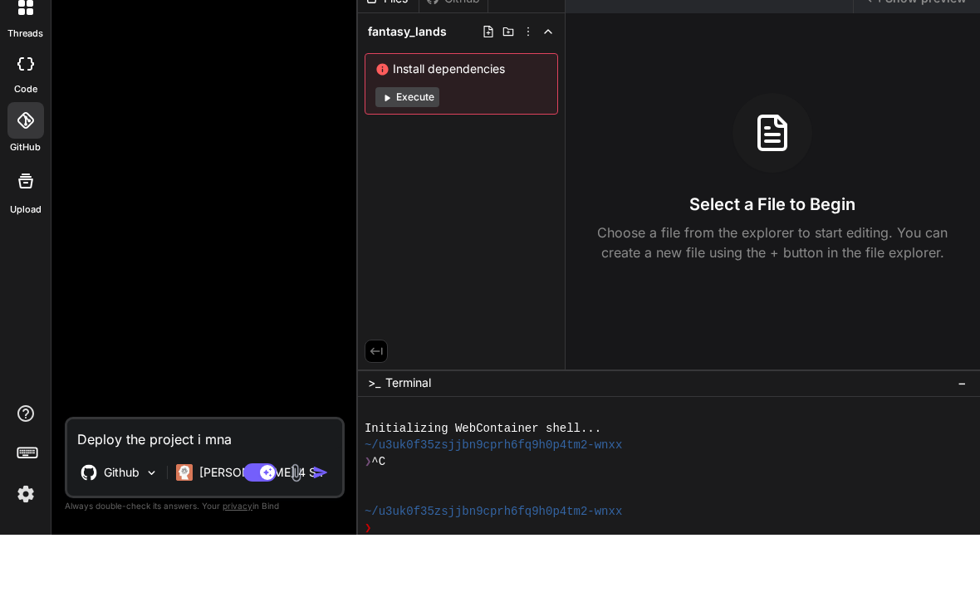
type textarea "Deploy the project i mn"
type textarea "x"
type textarea "Deploy the project i m"
type textarea "x"
type textarea "Deploy the project i ma"
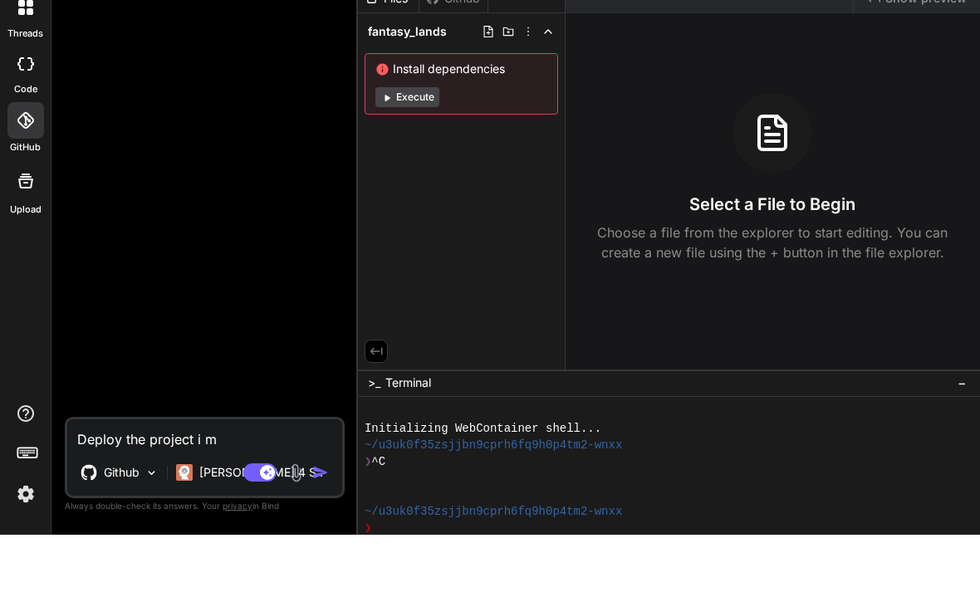
type textarea "x"
type textarea "Deploy the project i mad"
type textarea "x"
type textarea "Deploy the project i made"
type textarea "x"
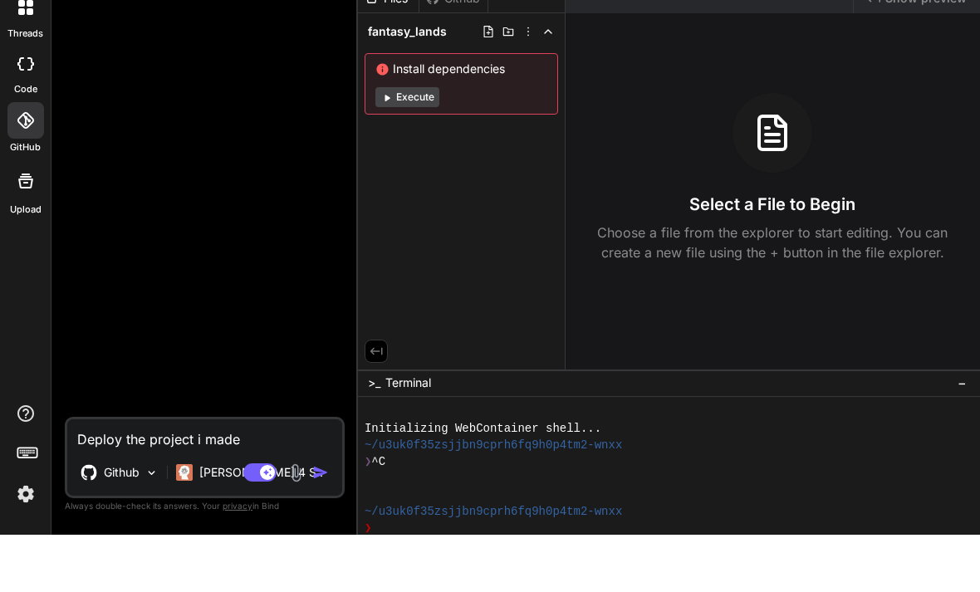
type textarea "Deploy the project i made"
type textarea "x"
type textarea "Deploy the project i made o"
type textarea "x"
type textarea "Deploy the project i made on"
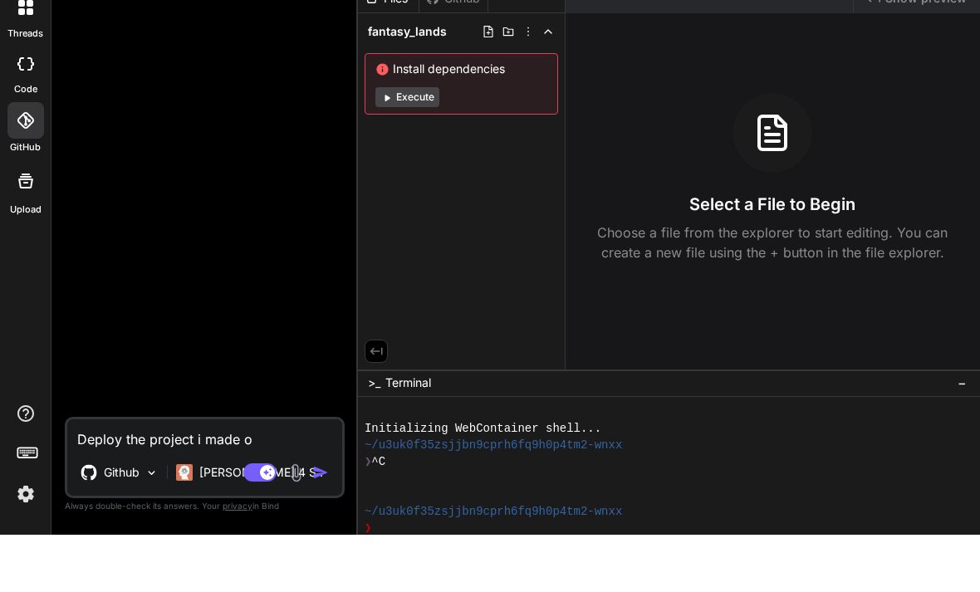
type textarea "x"
type textarea "Deploy the project i made on"
type textarea "x"
type textarea "Deploy the project i made on g"
type textarea "x"
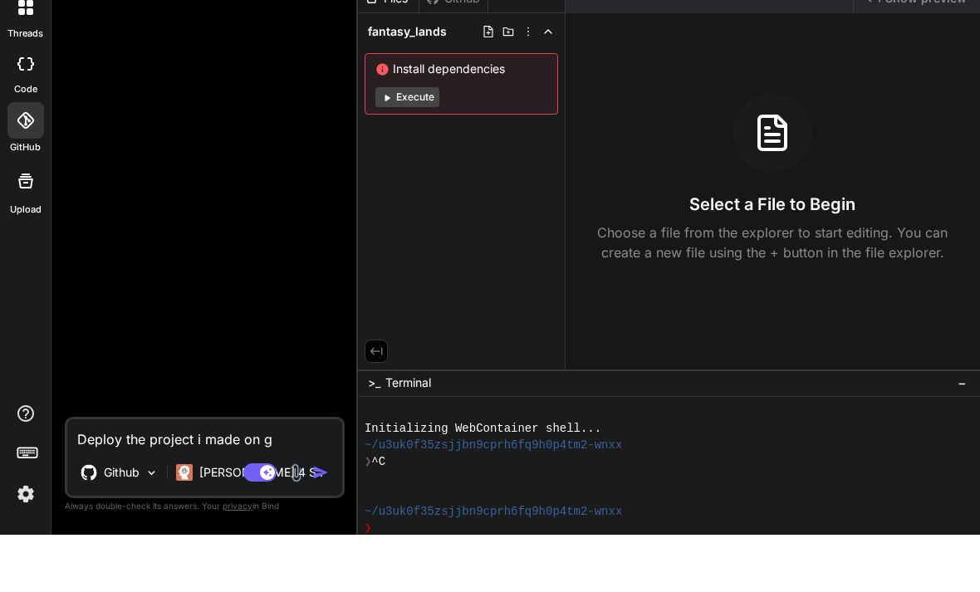
type textarea "Deploy the project i made on gi"
type textarea "x"
type textarea "Deploy the project i made on git"
type textarea "x"
type textarea "Deploy the project i made on gith"
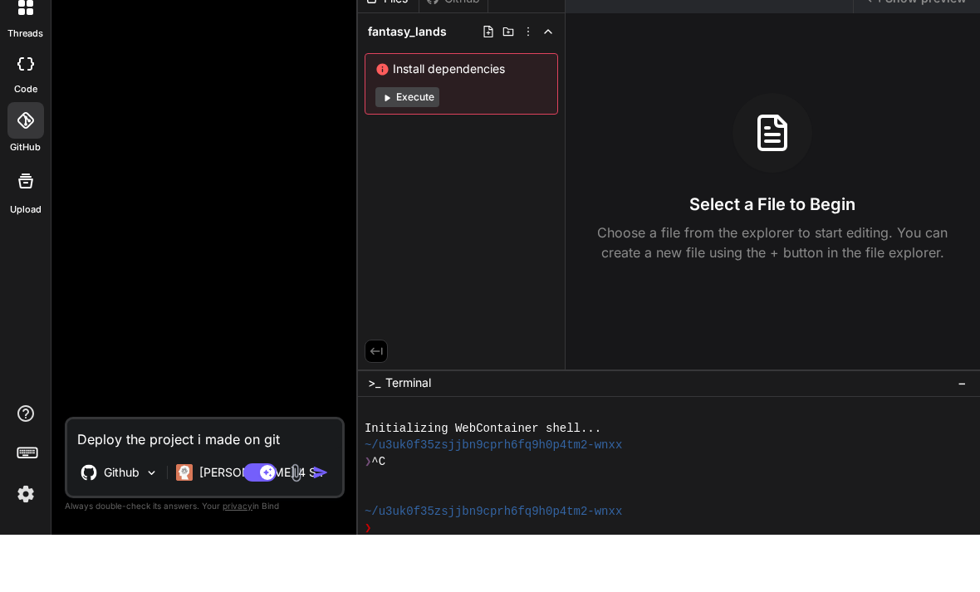
type textarea "x"
type textarea "Deploy the project i made on githu"
type textarea "x"
type textarea "Deploy the project i made on github"
type textarea "x"
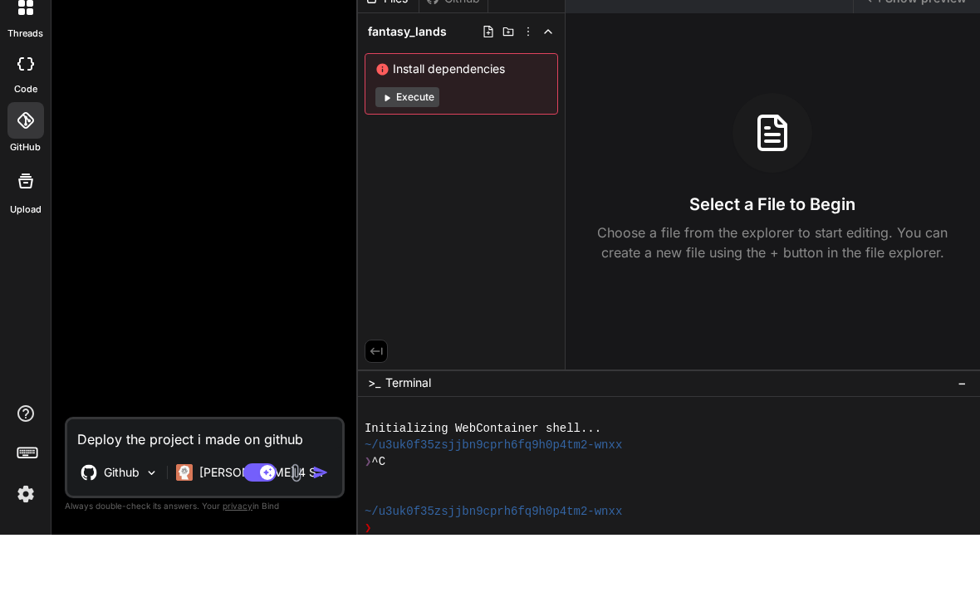
type textarea "Deploy the project i made on github"
type textarea "x"
type textarea "Deploy the project i made on github t"
type textarea "x"
type textarea "Deploy the project i made on github to"
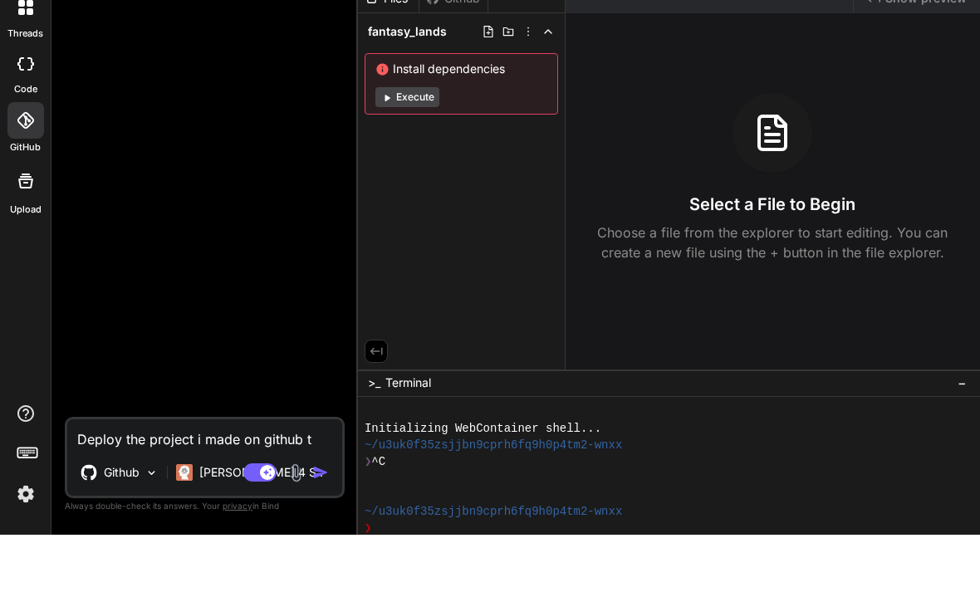
type textarea "x"
type textarea "Deploy the project i made on github to"
type textarea "x"
type textarea "Deploy the project i made on github to c"
type textarea "x"
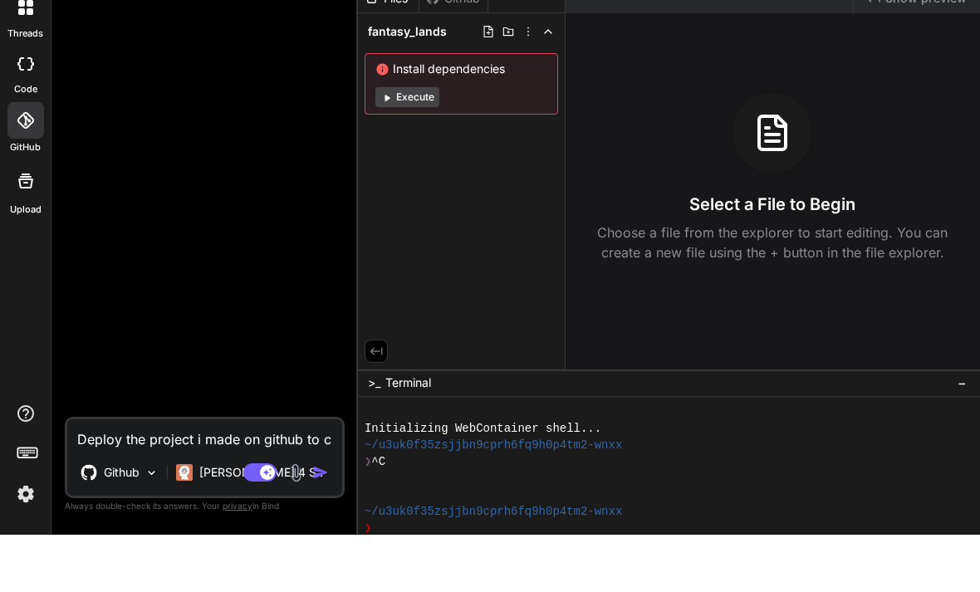
type textarea "Deploy the project i made on github to cv"
type textarea "x"
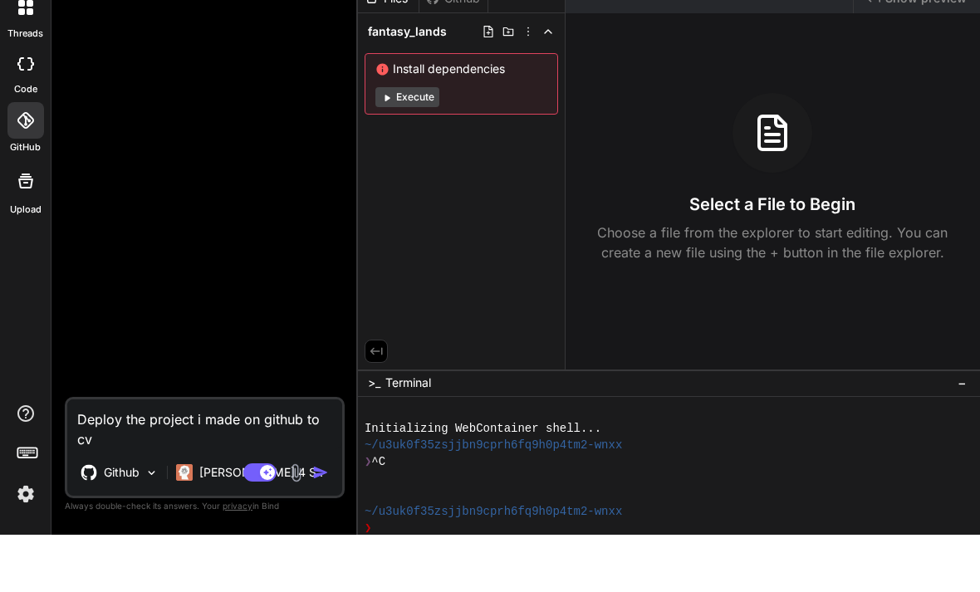
type textarea "Deploy the project i made on github to c"
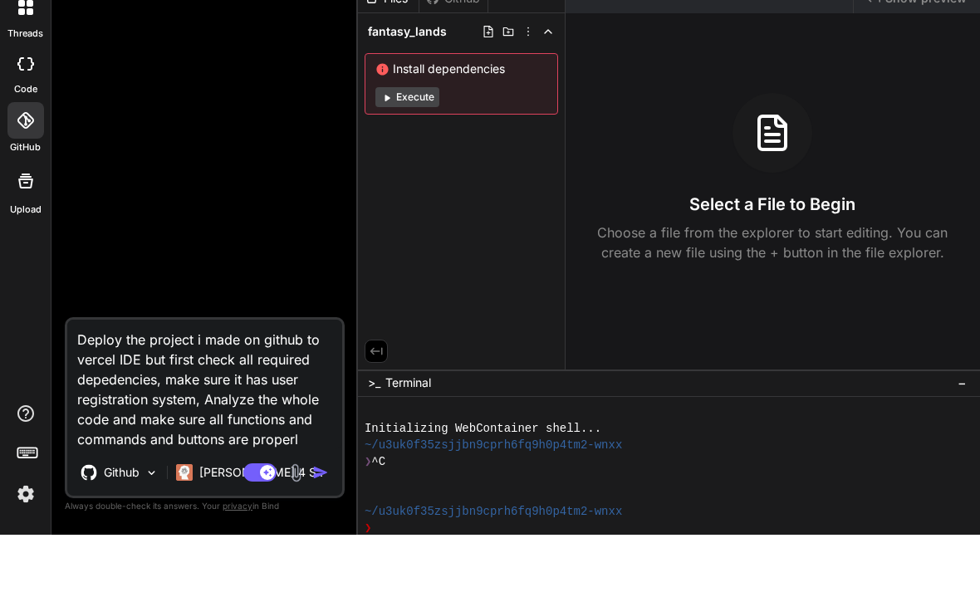
click at [0, 0] on html "threads code GitHub Upload fantasy_lands Created with Pixso. Bind AI Web Search…" at bounding box center [490, 296] width 980 height 592
click at [688, 511] on div "❯ ^C" at bounding box center [661, 519] width 594 height 17
click at [311, 443] on textarea "Deploy the project i made on github to vercel IDE but first check all required …" at bounding box center [204, 442] width 275 height 130
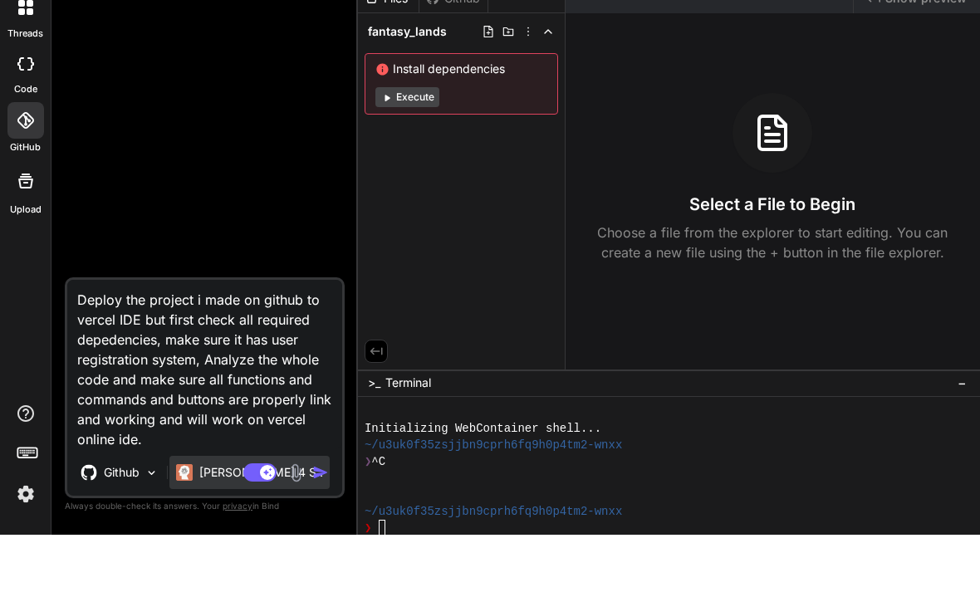
click at [200, 521] on p "[PERSON_NAME] 4 S.." at bounding box center [261, 529] width 124 height 17
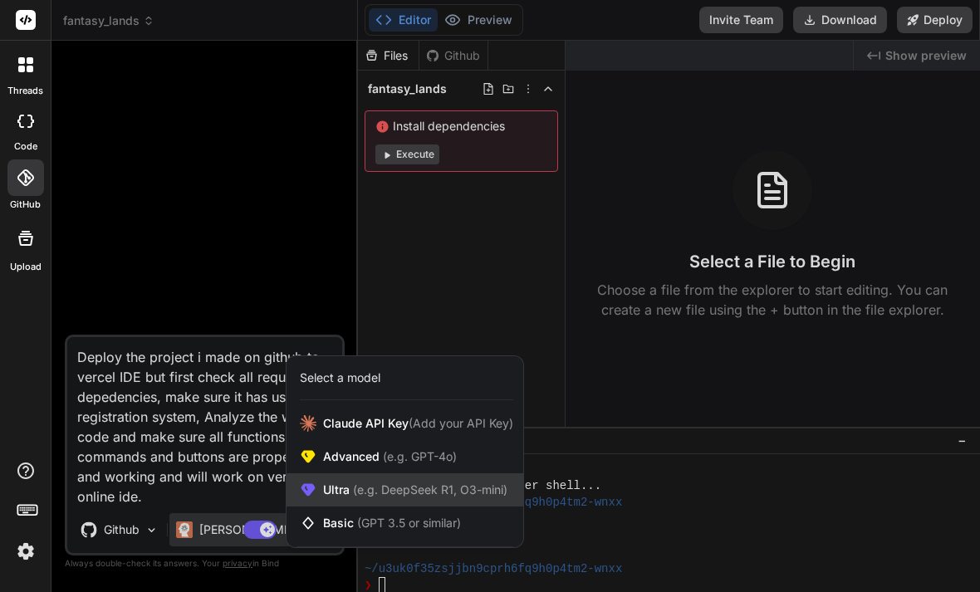
click at [447, 499] on div "Ultra (e.g. DeepSeek R1, O3-mini)" at bounding box center [404, 489] width 237 height 33
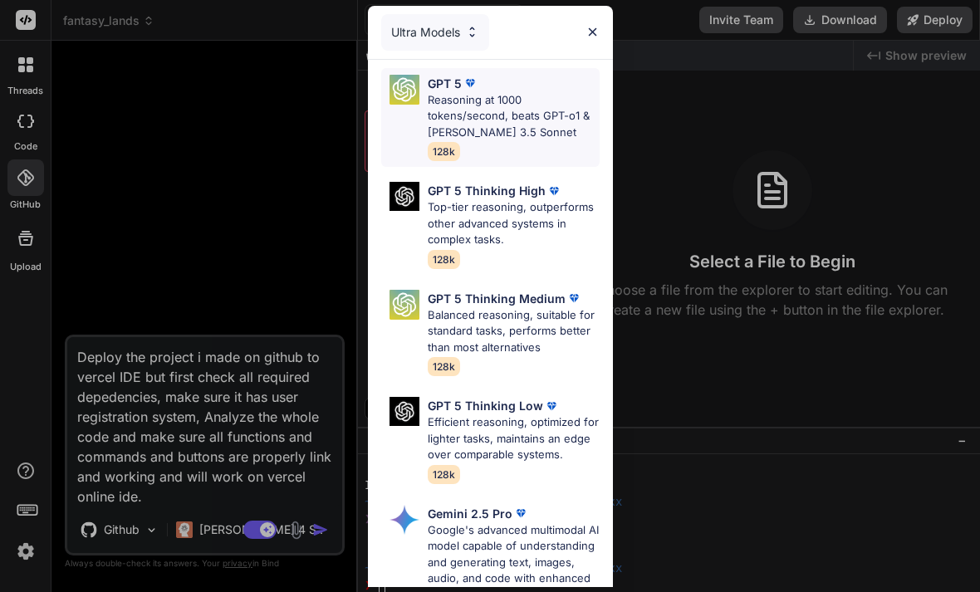
click at [501, 114] on p "Reasoning at 1000 tokens/second, beats GPT-o1 & [PERSON_NAME] 3.5 Sonnet" at bounding box center [514, 116] width 172 height 49
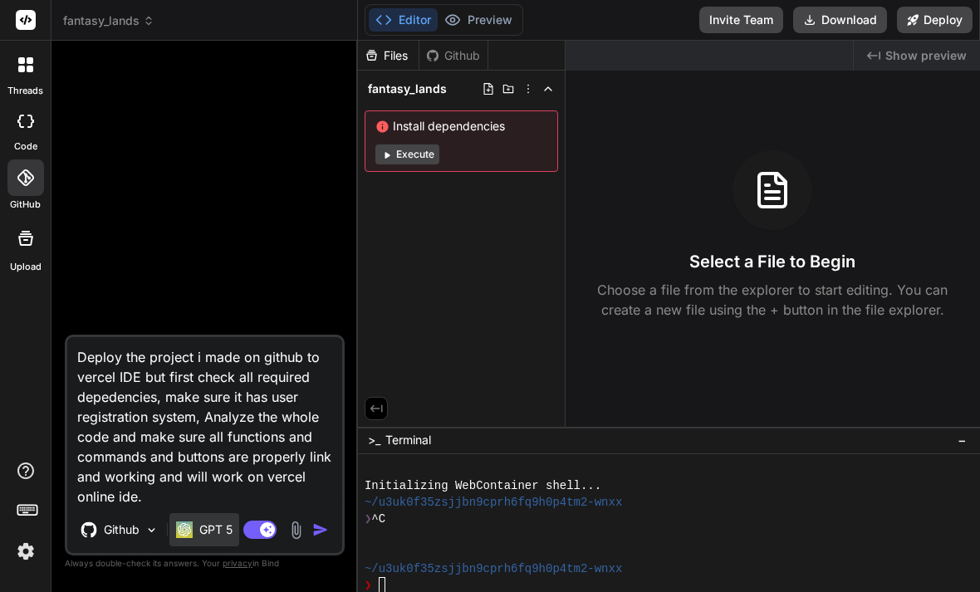
click at [213, 541] on div "GPT 5" at bounding box center [204, 529] width 70 height 33
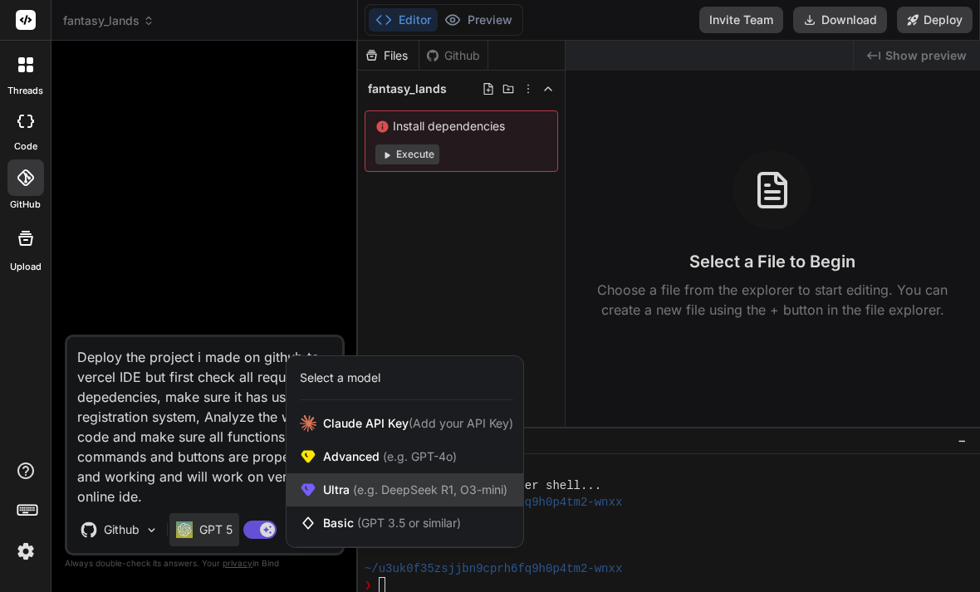
click at [409, 488] on span "(e.g. DeepSeek R1, O3-mini)" at bounding box center [429, 489] width 158 height 14
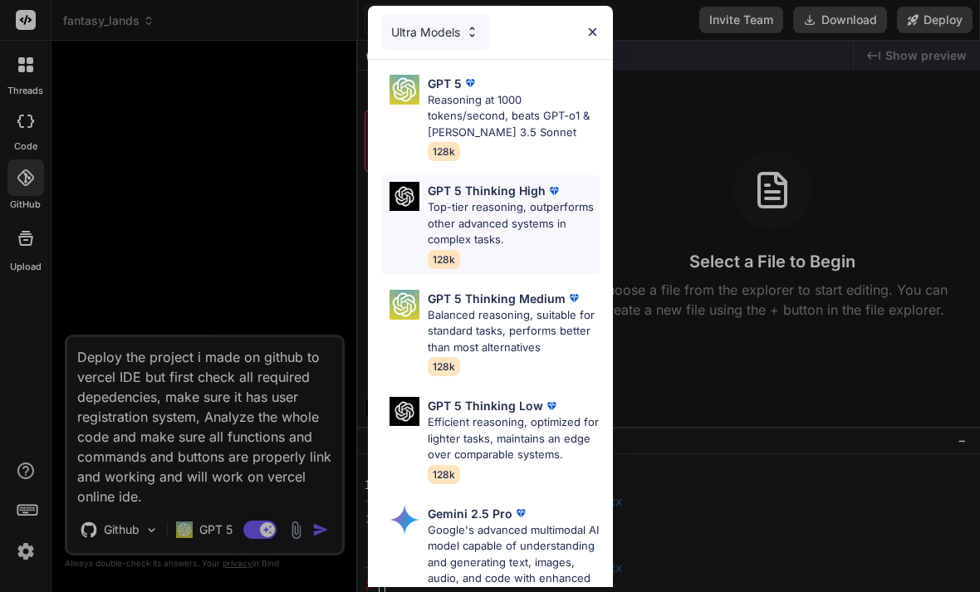
click at [519, 212] on p "Top-tier reasoning, outperforms other advanced systems in complex tasks." at bounding box center [514, 223] width 172 height 49
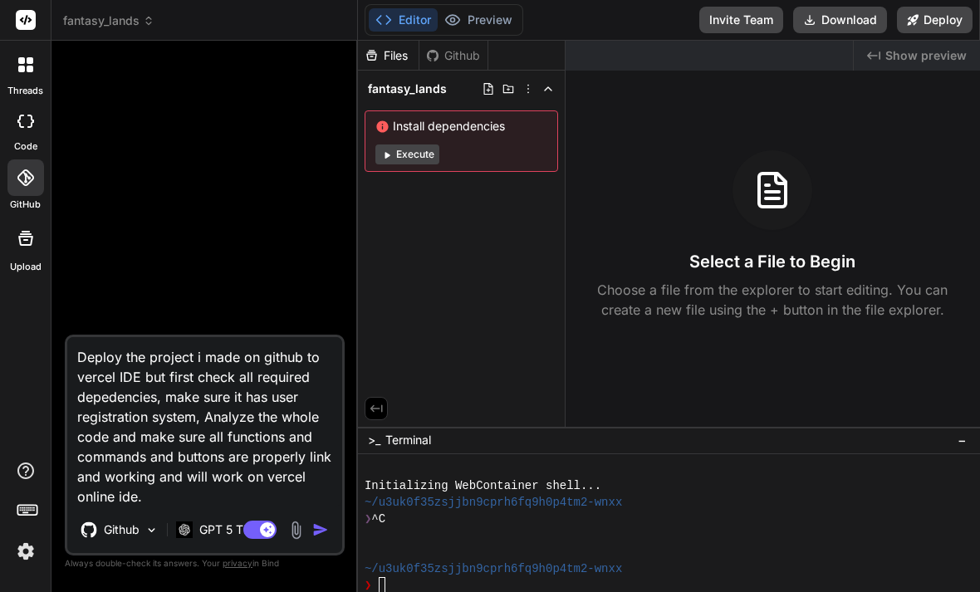
click at [319, 532] on img "button" at bounding box center [320, 529] width 17 height 17
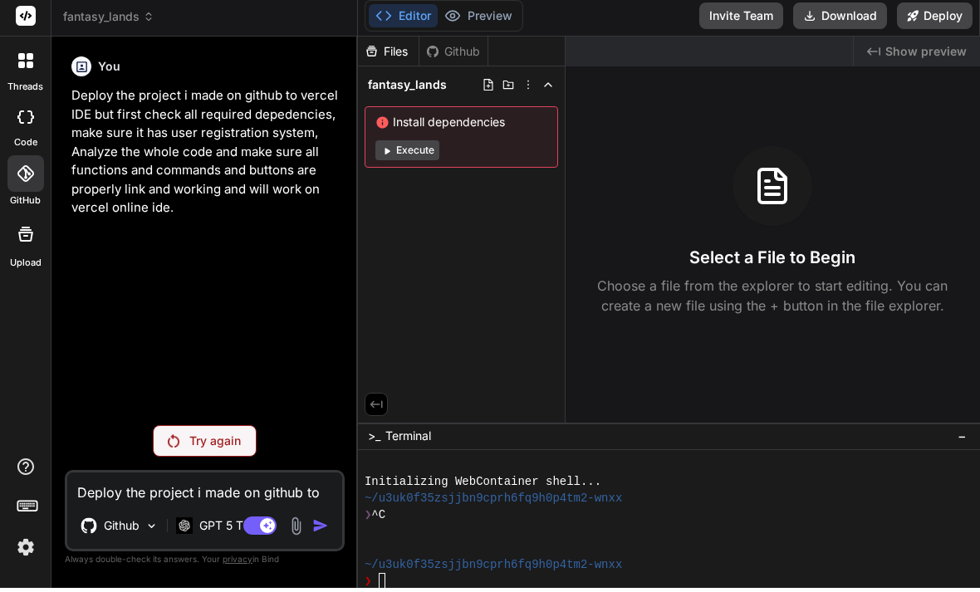
scroll to position [0, 0]
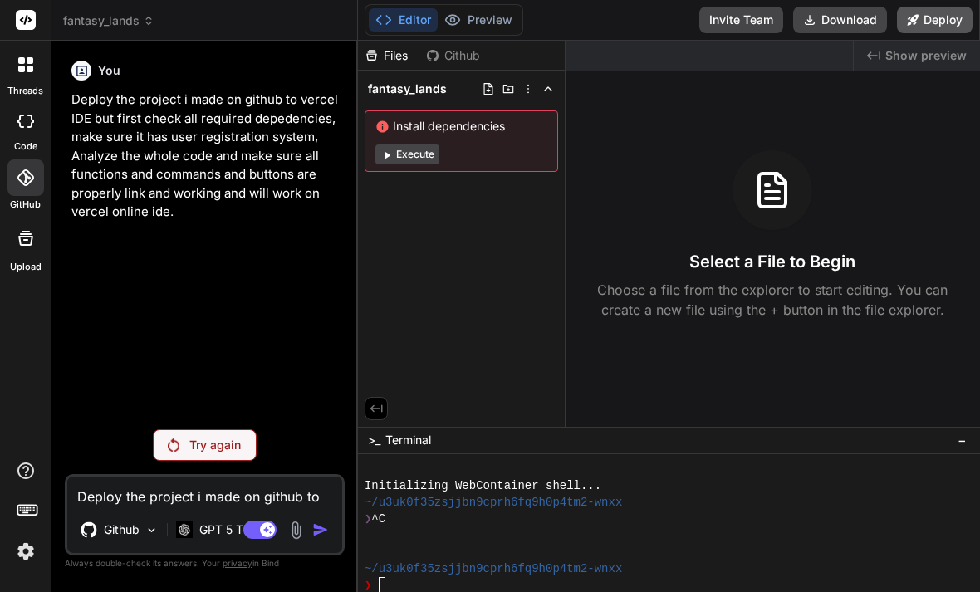
click at [921, 22] on button "Deploy" at bounding box center [935, 20] width 76 height 27
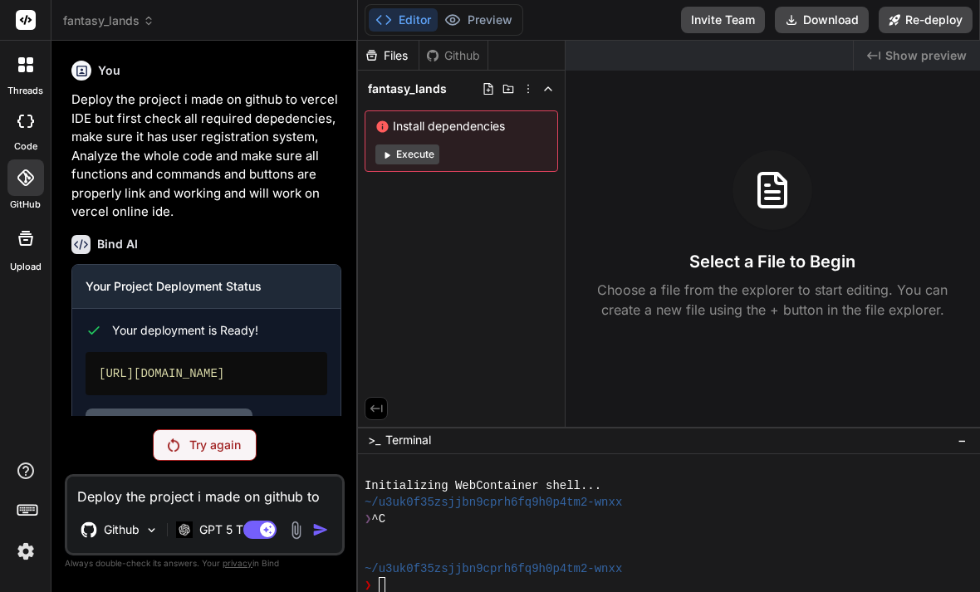
click at [164, 438] on link "Open your application" at bounding box center [169, 424] width 167 height 30
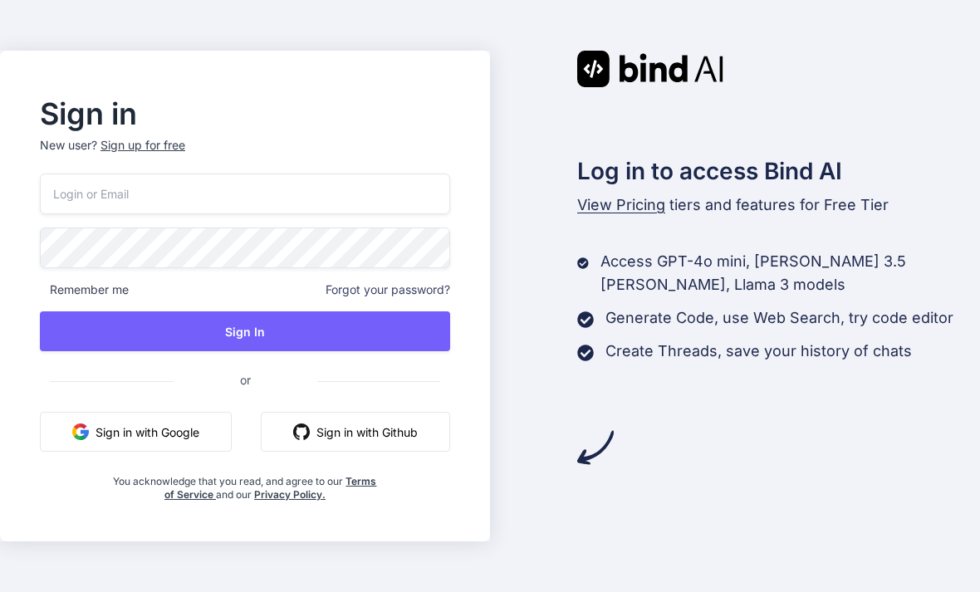
click at [271, 245] on div "Remember me Forgot your password? Sign In or Sign in with Google Sign in with G…" at bounding box center [245, 338] width 410 height 328
click at [281, 214] on input "email" at bounding box center [245, 194] width 410 height 41
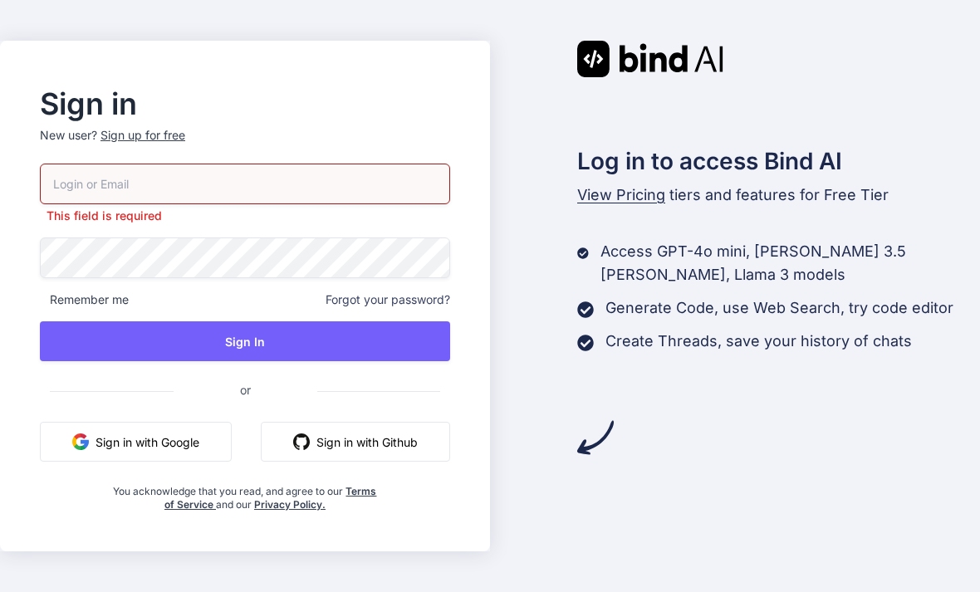
click at [151, 462] on button "Sign in with Google" at bounding box center [136, 442] width 192 height 40
